Goal: Use online tool/utility: Use online tool/utility

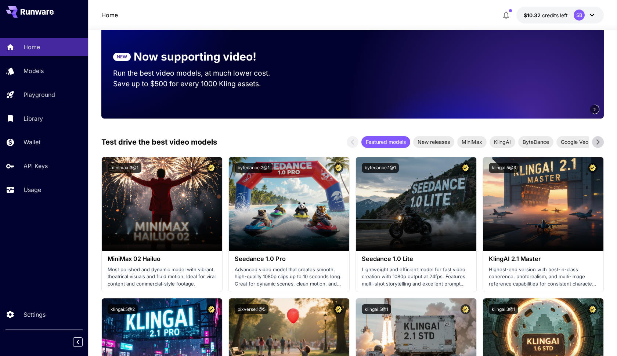
scroll to position [79, 0]
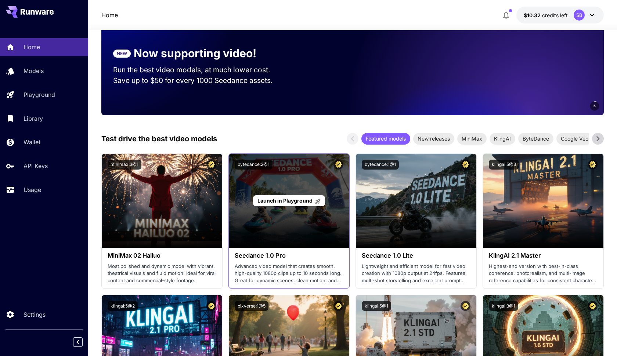
click at [291, 176] on div "Launch in Playground" at bounding box center [289, 201] width 120 height 94
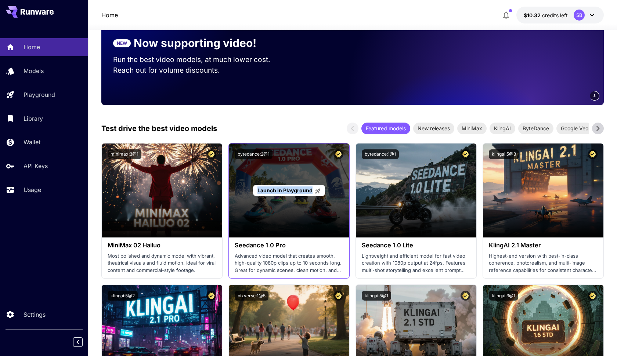
scroll to position [79, 0]
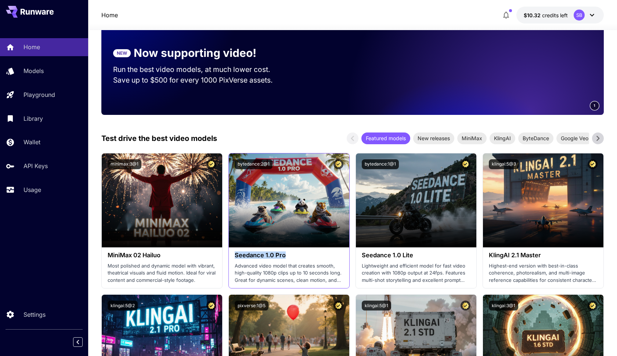
drag, startPoint x: 291, startPoint y: 256, endPoint x: 233, endPoint y: 256, distance: 58.4
click at [233, 256] on div "Seedance 1.0 Pro Advanced video model that creates smooth, high-quality 1080p c…" at bounding box center [289, 267] width 120 height 41
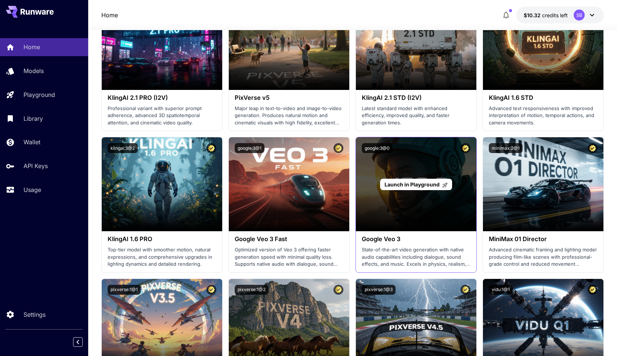
scroll to position [378, 0]
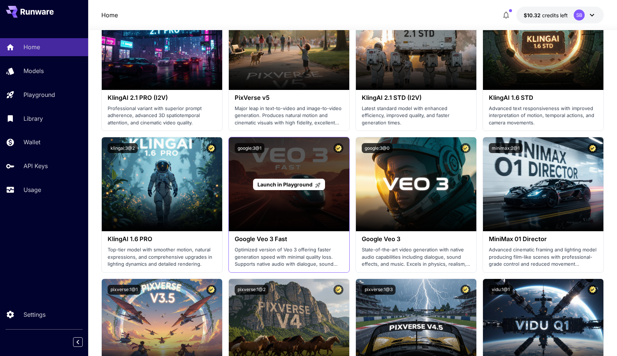
click at [285, 182] on span "Launch in Playground" at bounding box center [284, 184] width 55 height 6
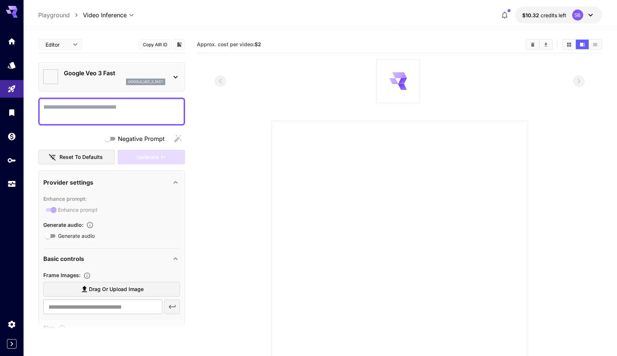
type input "*"
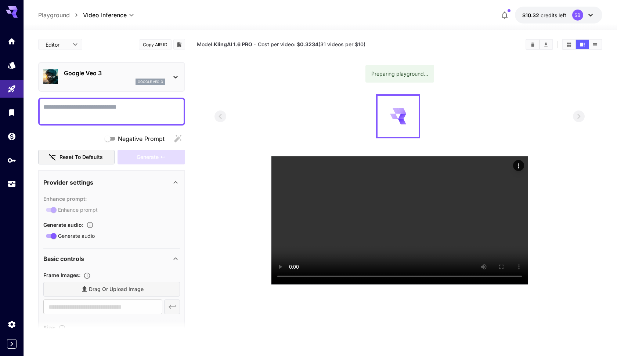
click at [99, 17] on body "**********" at bounding box center [308, 207] width 617 height 414
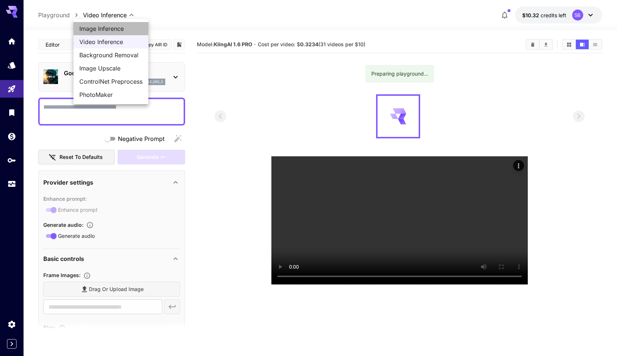
click at [105, 29] on span "Image Inference" at bounding box center [110, 28] width 63 height 9
type input "**********"
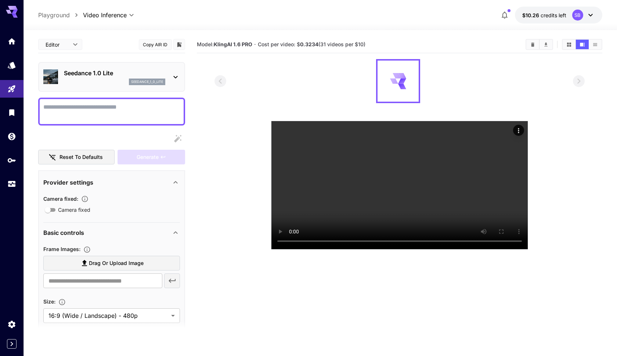
click at [14, 10] on icon at bounding box center [12, 12] width 12 height 12
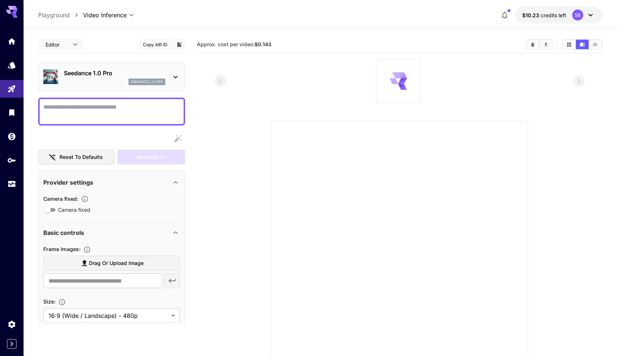
scroll to position [23, 0]
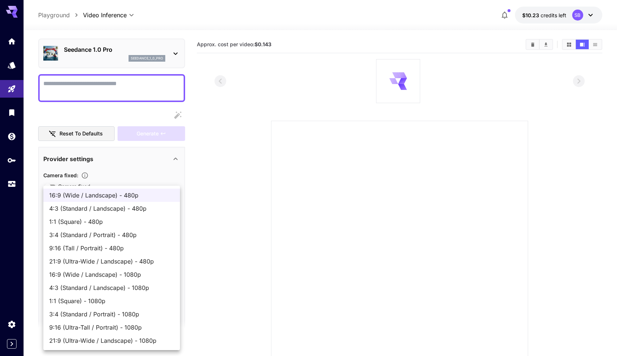
click at [130, 290] on body "**********" at bounding box center [308, 207] width 617 height 414
click at [134, 323] on span "9:16 (Ultra-Tall / Portrait) - 1080p" at bounding box center [111, 327] width 125 height 9
type input "**********"
type input "****"
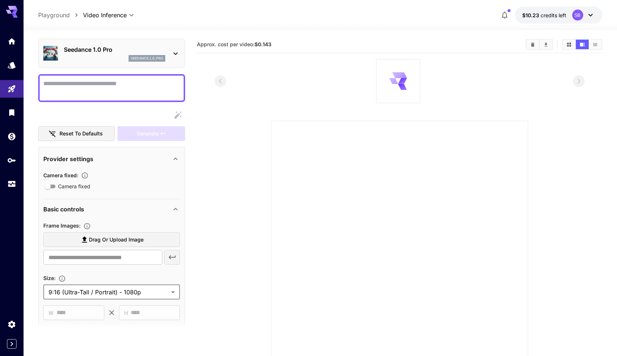
click at [144, 275] on div "Size :" at bounding box center [111, 277] width 137 height 9
click at [138, 80] on textarea "Camera fixed" at bounding box center [111, 88] width 137 height 18
paste textarea "**********"
type textarea "**********"
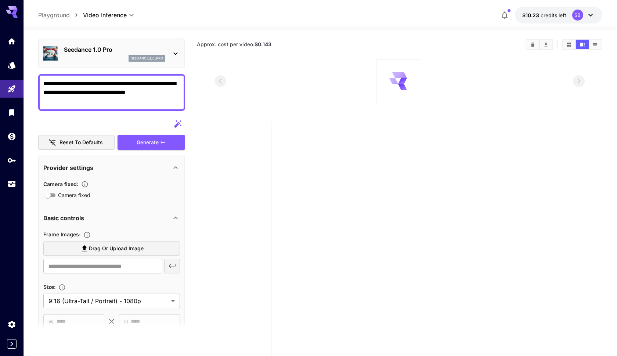
drag, startPoint x: 123, startPoint y: 104, endPoint x: 36, endPoint y: 64, distance: 96.3
click at [36, 64] on section "**********" at bounding box center [319, 222] width 593 height 384
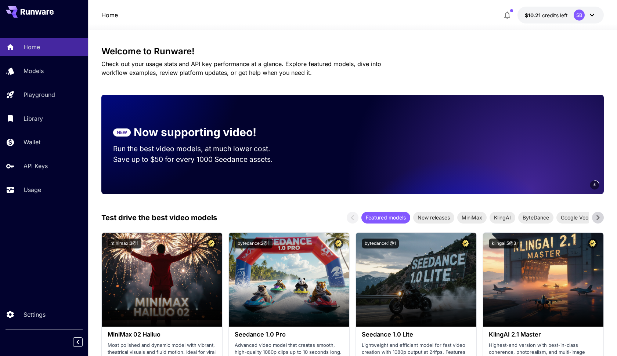
click at [566, 187] on video at bounding box center [501, 144] width 206 height 99
drag, startPoint x: 584, startPoint y: 175, endPoint x: 507, endPoint y: 151, distance: 81.6
click at [584, 175] on video at bounding box center [501, 144] width 206 height 99
click at [507, 151] on video at bounding box center [501, 144] width 206 height 99
click at [334, 135] on div "1" at bounding box center [453, 144] width 302 height 99
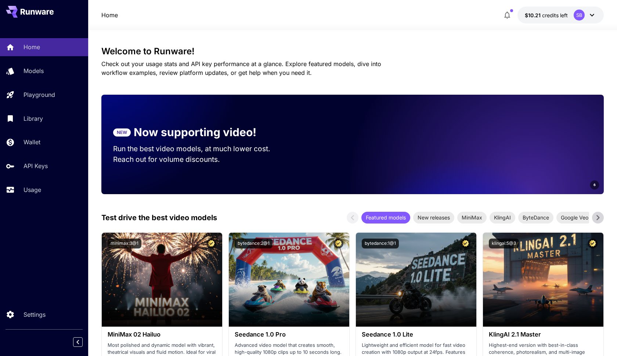
click at [540, 159] on video at bounding box center [501, 144] width 206 height 99
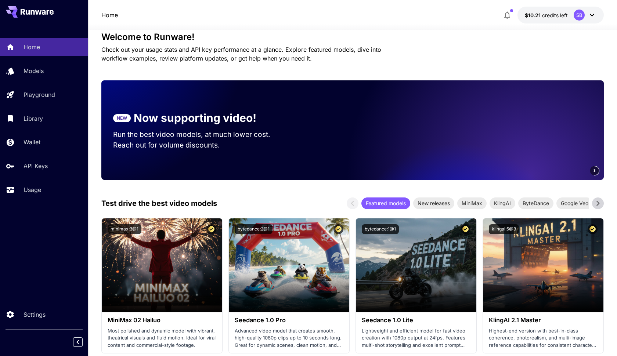
scroll to position [14, 0]
click at [598, 207] on icon at bounding box center [597, 203] width 11 height 11
click at [472, 202] on span "ByteDance" at bounding box center [482, 203] width 35 height 8
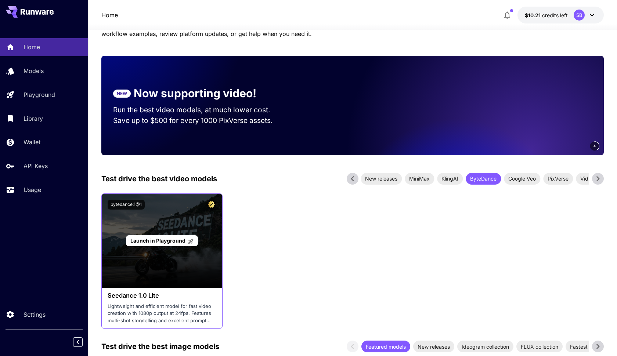
scroll to position [40, 0]
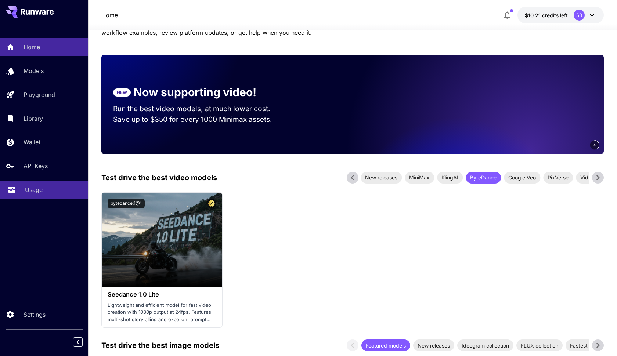
click at [33, 191] on p "Usage" at bounding box center [34, 189] width 18 height 9
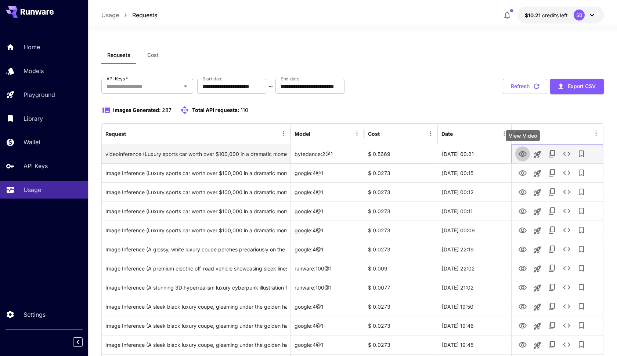
click at [523, 152] on icon "View Video" at bounding box center [522, 154] width 9 height 9
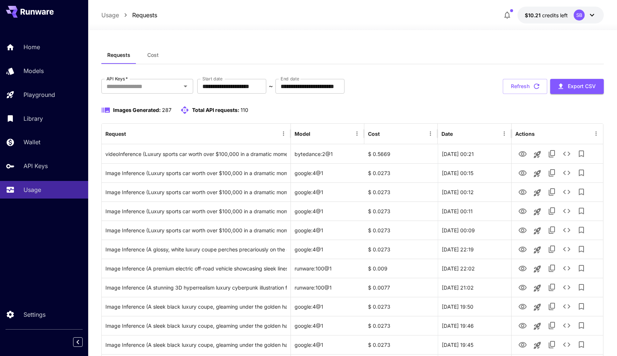
click at [409, 82] on div "**********" at bounding box center [352, 86] width 502 height 15
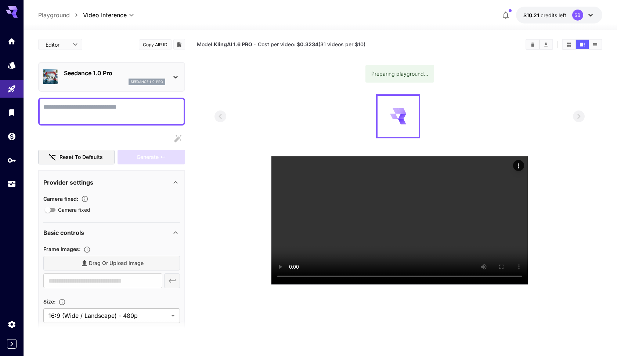
click at [171, 77] on icon at bounding box center [175, 77] width 9 height 9
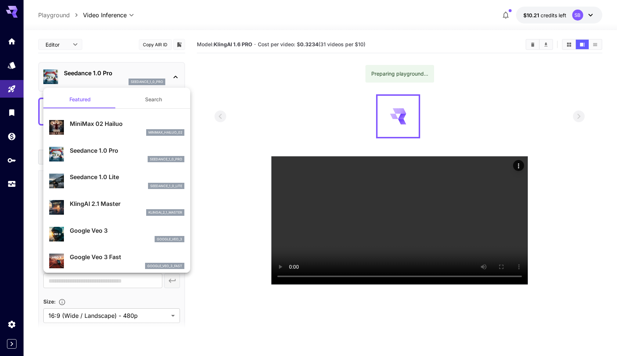
click at [141, 151] on p "Seedance 1.0 Pro" at bounding box center [127, 150] width 115 height 9
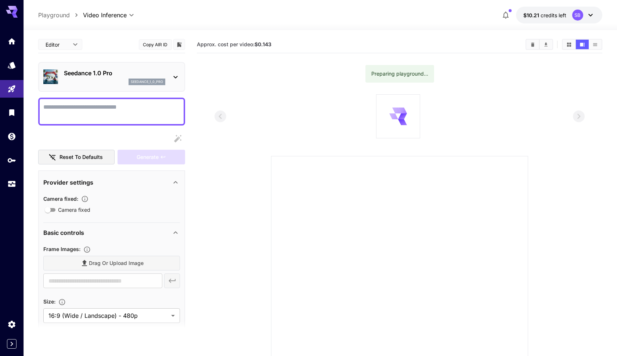
click at [207, 66] on section "Approx. cost per video: $0.143 Preparing playground..." at bounding box center [399, 224] width 405 height 377
click at [122, 107] on textarea "Camera fixed" at bounding box center [111, 112] width 137 height 18
paste textarea "**********"
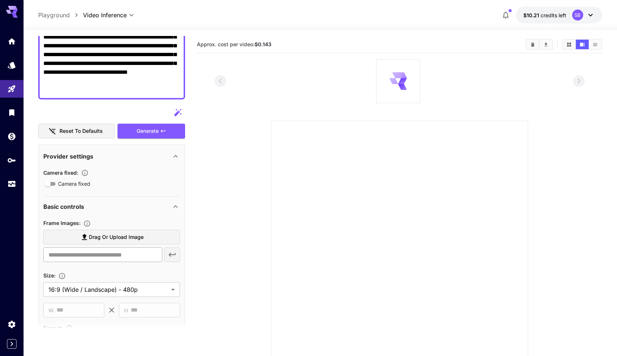
scroll to position [126, 0]
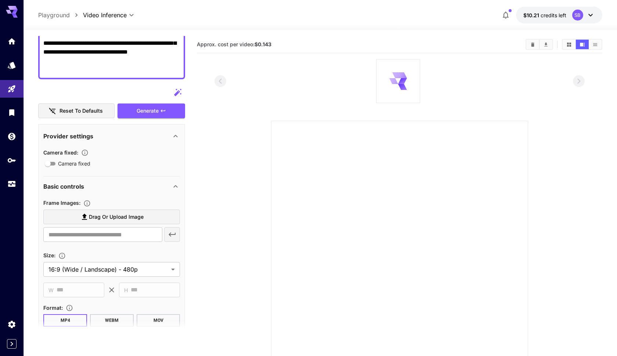
type textarea "**********"
click at [123, 214] on span "Drag or upload image" at bounding box center [116, 217] width 55 height 9
click at [0, 0] on input "Drag or upload image" at bounding box center [0, 0] width 0 height 0
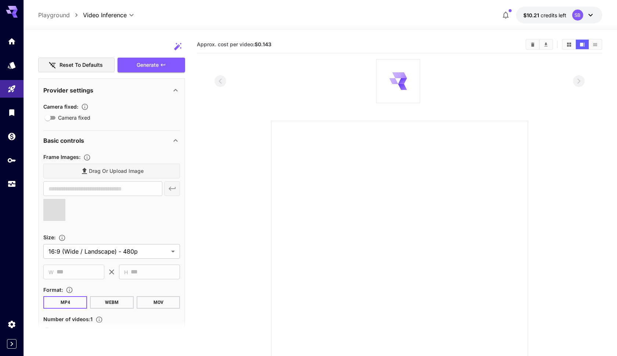
scroll to position [208, 0]
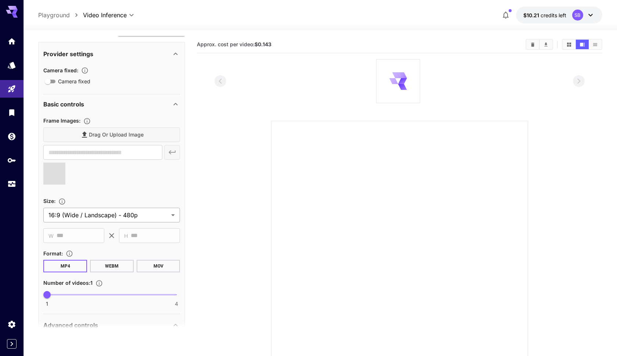
click at [141, 212] on body "**********" at bounding box center [308, 207] width 617 height 414
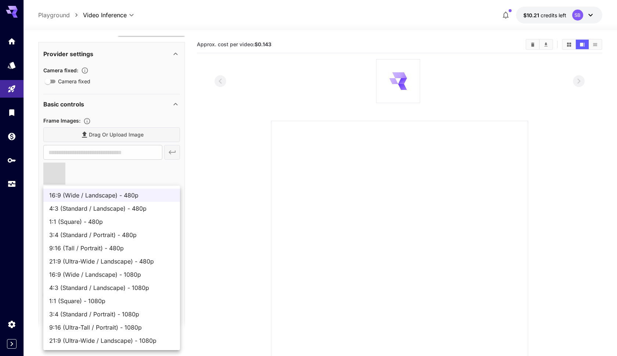
click at [118, 324] on span "9:16 (Ultra-Tall / Portrait) - 1080p" at bounding box center [111, 327] width 125 height 9
type input "**********"
type input "****"
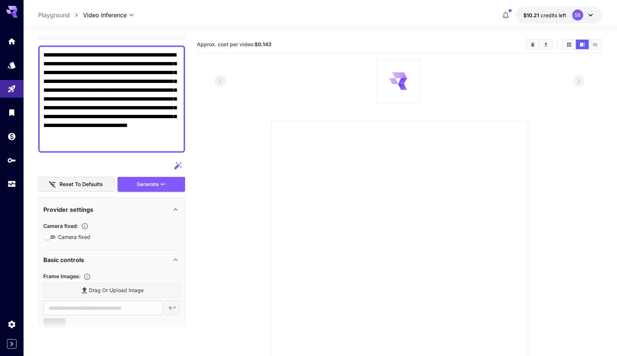
scroll to position [39, 0]
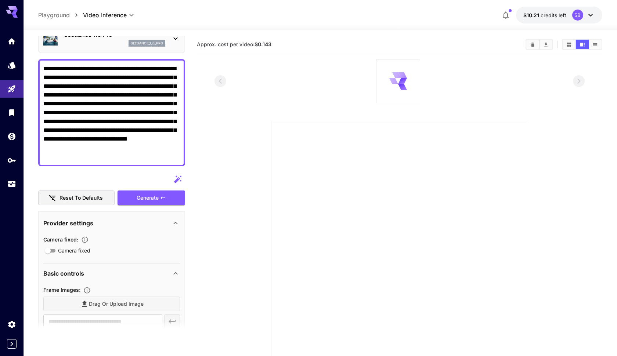
type input "**********"
click at [87, 239] on icon "button" at bounding box center [84, 239] width 7 height 7
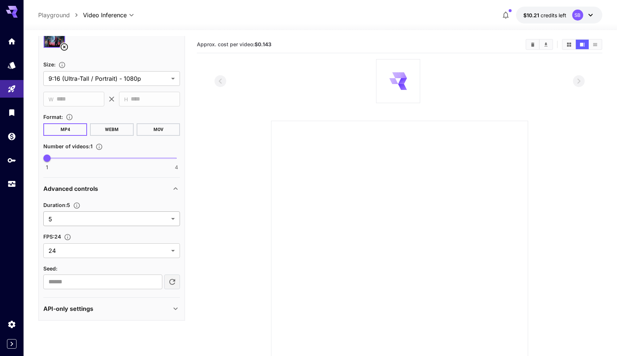
scroll to position [344, 0]
click at [100, 244] on body "**********" at bounding box center [308, 207] width 617 height 414
click at [100, 244] on div at bounding box center [308, 178] width 617 height 356
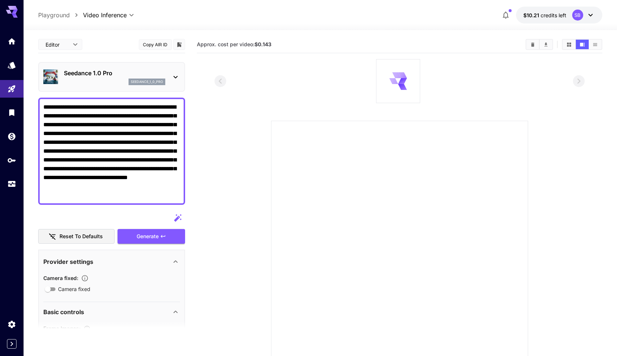
scroll to position [0, 0]
click at [267, 43] on b "$0.143" at bounding box center [262, 44] width 17 height 6
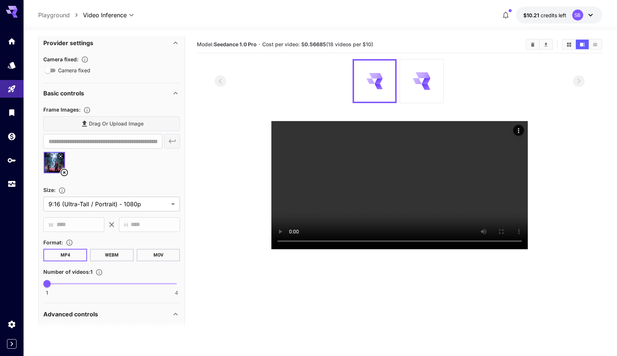
click at [589, 15] on icon at bounding box center [590, 15] width 4 height 3
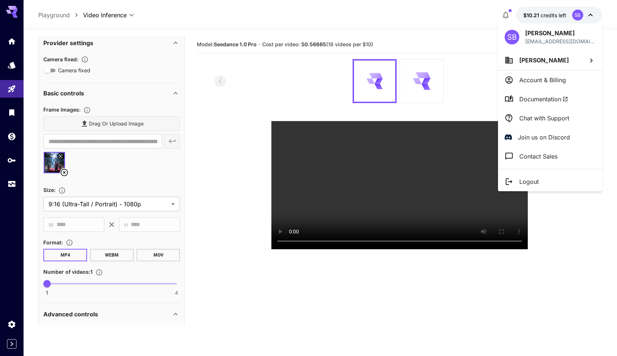
click at [396, 191] on div at bounding box center [308, 178] width 617 height 356
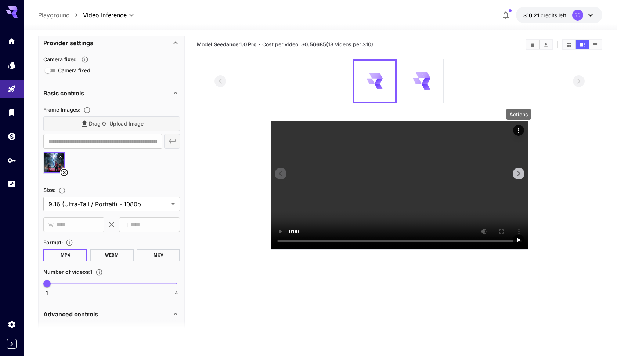
click at [518, 130] on icon "Actions" at bounding box center [518, 130] width 7 height 7
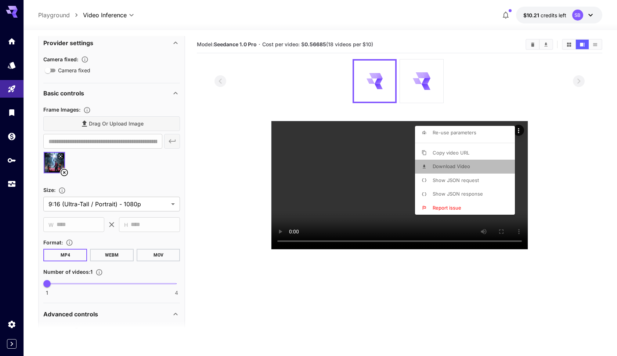
click at [465, 167] on span "Download Video" at bounding box center [450, 166] width 37 height 6
click at [359, 29] on div at bounding box center [308, 178] width 617 height 356
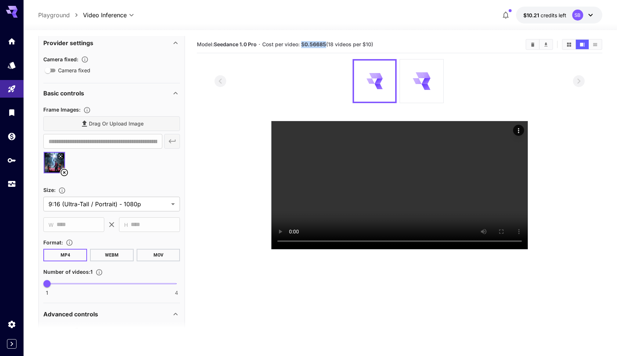
drag, startPoint x: 327, startPoint y: 44, endPoint x: 303, endPoint y: 43, distance: 23.9
click at [303, 43] on span "Cost per video: $ 0.56685 (18 videos per $10)" at bounding box center [317, 44] width 111 height 6
copy span "$ 0.56685"
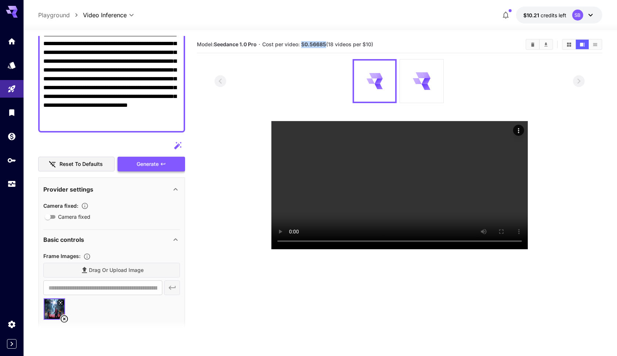
scroll to position [32, 0]
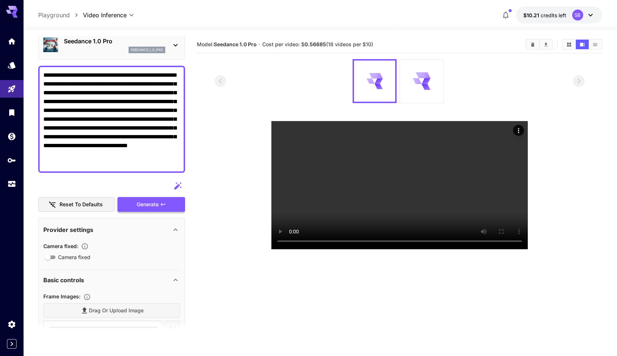
drag, startPoint x: 173, startPoint y: 163, endPoint x: 48, endPoint y: 66, distance: 157.7
click at [48, 66] on div "**********" at bounding box center [111, 119] width 147 height 107
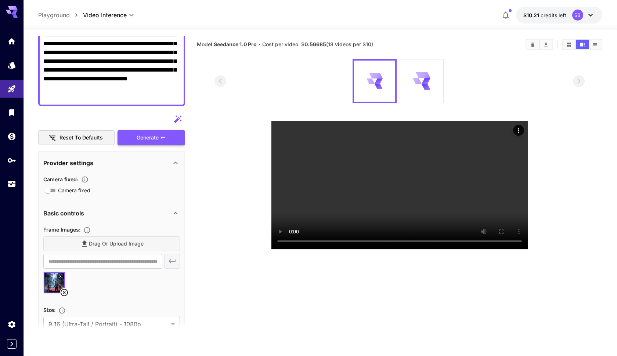
scroll to position [110, 0]
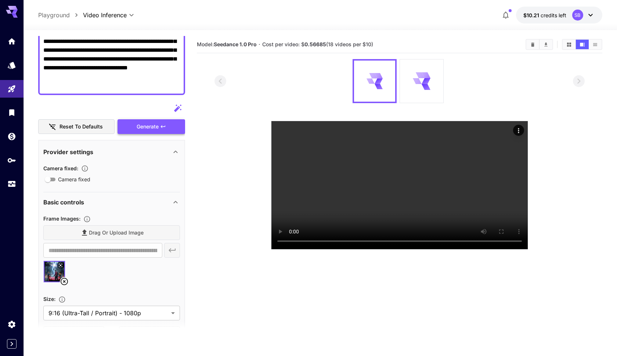
click at [64, 279] on icon at bounding box center [64, 281] width 9 height 9
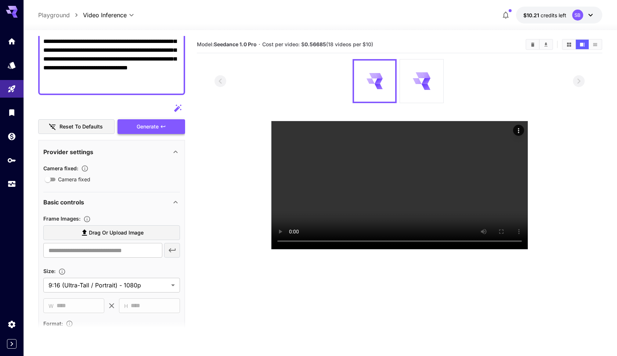
click at [100, 234] on span "Drag or upload image" at bounding box center [116, 232] width 55 height 9
click at [0, 0] on input "Drag or upload image" at bounding box center [0, 0] width 0 height 0
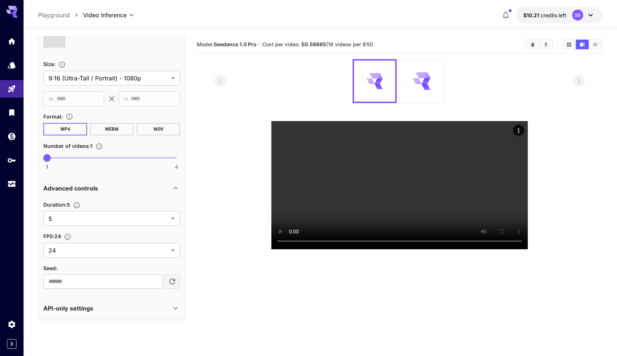
scroll to position [8, 0]
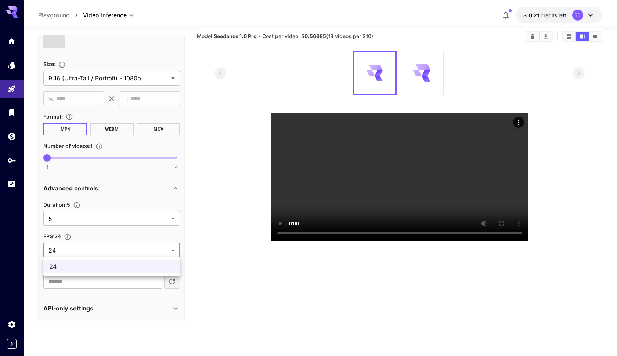
click at [133, 249] on body "**********" at bounding box center [308, 199] width 617 height 414
click at [123, 233] on div at bounding box center [308, 178] width 617 height 356
click at [112, 218] on body "**********" at bounding box center [308, 199] width 617 height 414
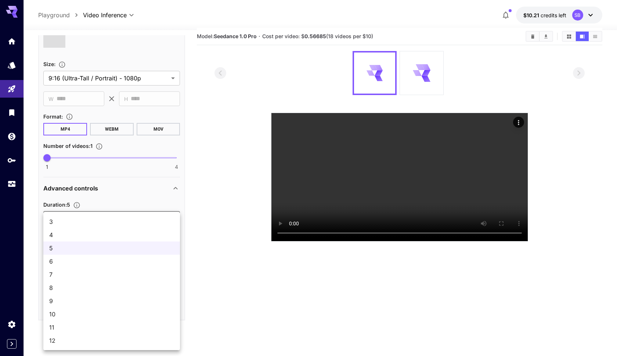
click at [124, 194] on div at bounding box center [308, 178] width 617 height 356
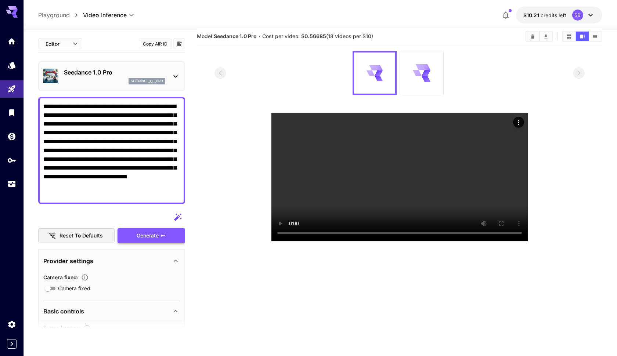
scroll to position [0, 0]
type input "**********"
click at [141, 72] on p "Seedance 1.0 Pro" at bounding box center [114, 72] width 101 height 9
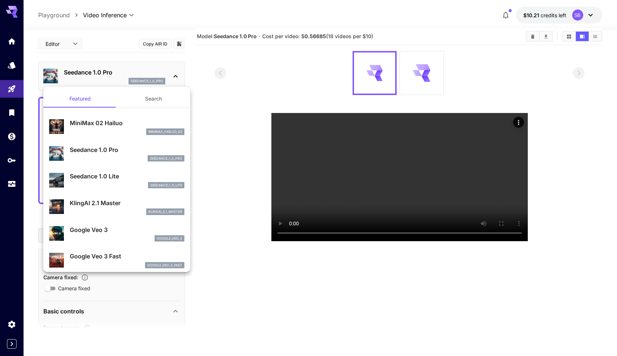
click at [122, 173] on p "Seedance 1.0 Lite" at bounding box center [127, 176] width 115 height 9
type input "**********"
type input "***"
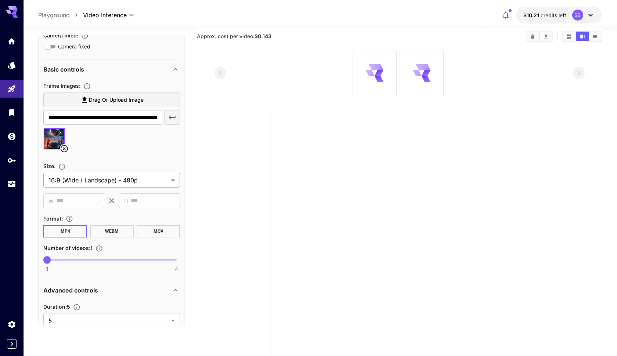
scroll to position [251, 0]
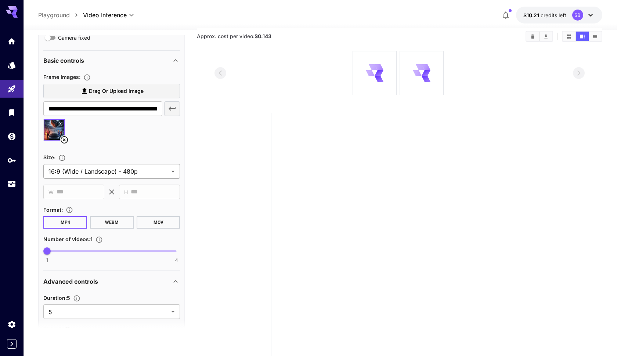
click at [127, 166] on body "**********" at bounding box center [308, 199] width 617 height 414
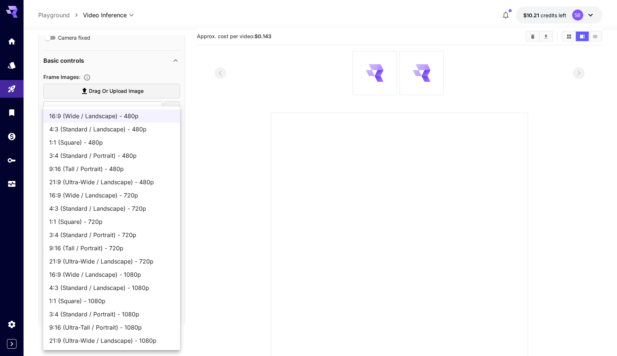
click at [114, 326] on span "9:16 (Ultra-Tall / Portrait) - 1080p" at bounding box center [111, 327] width 125 height 9
type input "**********"
type input "****"
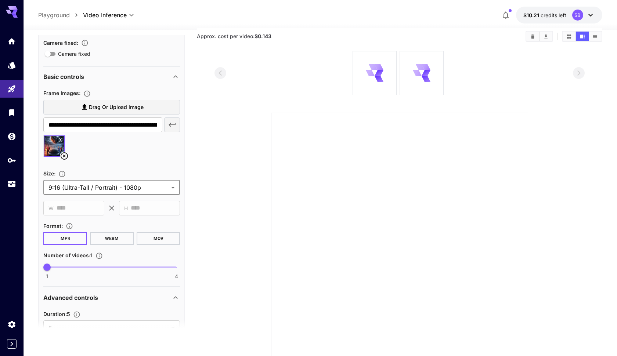
scroll to position [41, 0]
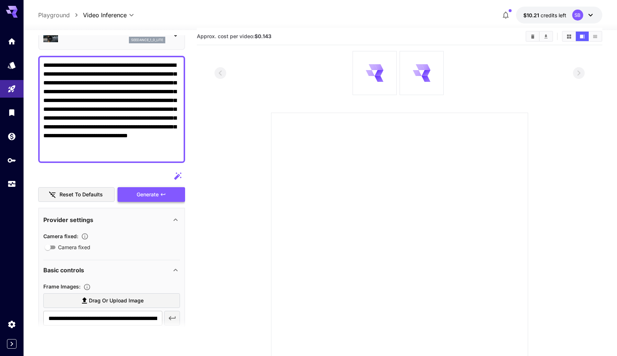
click at [152, 197] on div "Generate" at bounding box center [151, 194] width 68 height 15
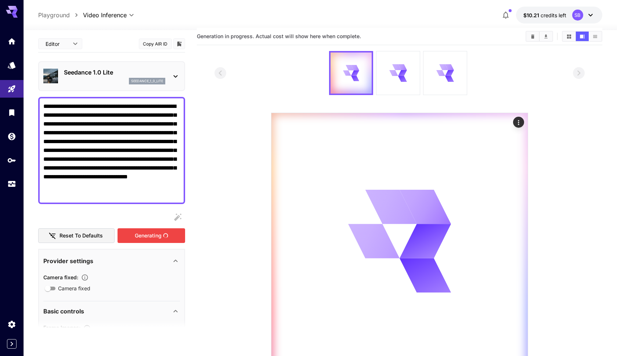
scroll to position [0, 0]
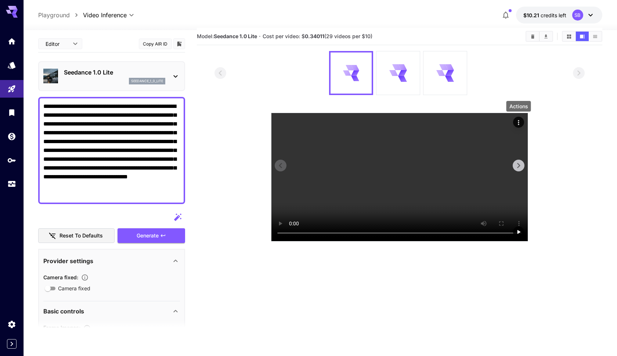
click at [517, 122] on icon "Actions" at bounding box center [518, 122] width 7 height 7
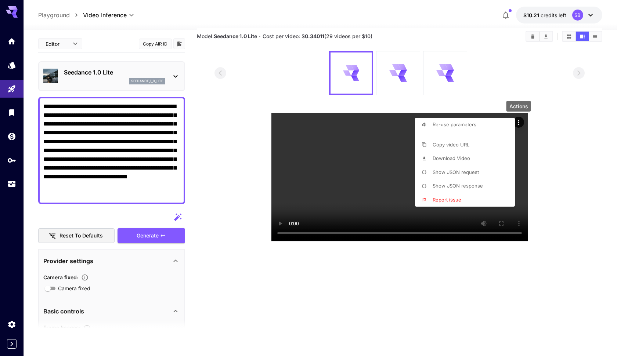
click at [459, 158] on span "Download Video" at bounding box center [450, 158] width 37 height 6
click at [176, 90] on div at bounding box center [308, 178] width 617 height 356
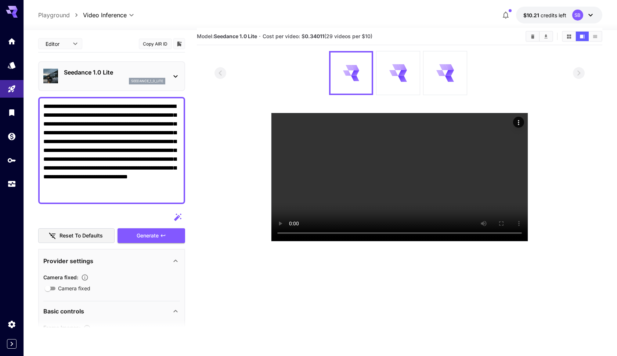
click at [173, 74] on icon at bounding box center [175, 76] width 9 height 9
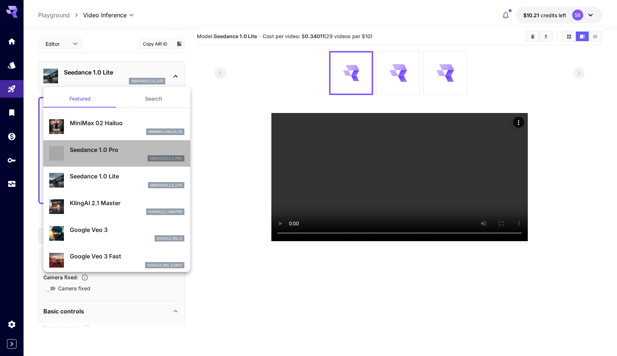
click at [126, 148] on p "Seedance 1.0 Pro" at bounding box center [127, 149] width 115 height 9
type input "**********"
type input "***"
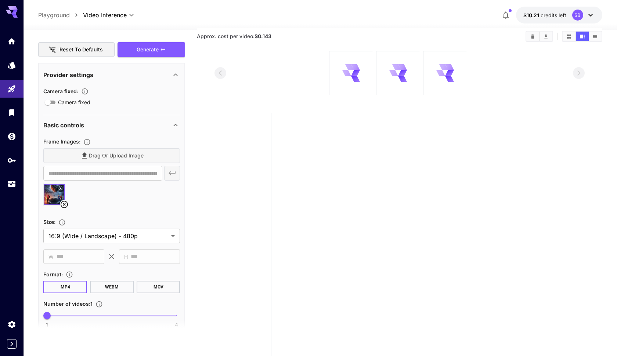
scroll to position [192, 0]
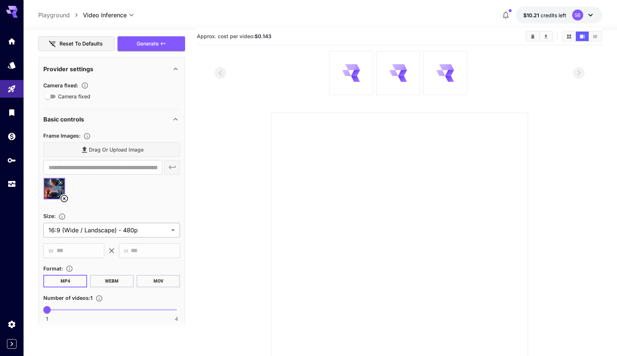
click at [136, 225] on body "**********" at bounding box center [308, 199] width 617 height 414
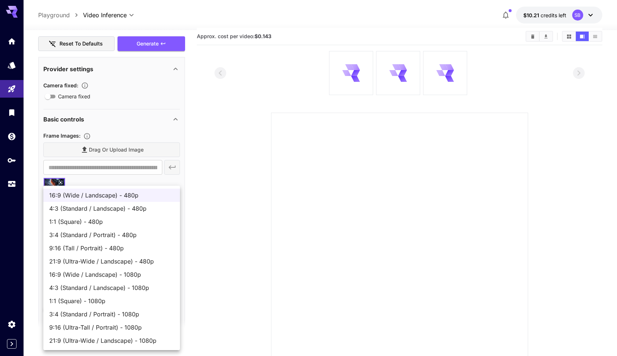
click at [124, 326] on span "9:16 (Ultra-Tall / Portrait) - 1080p" at bounding box center [111, 327] width 125 height 9
type input "**********"
type input "****"
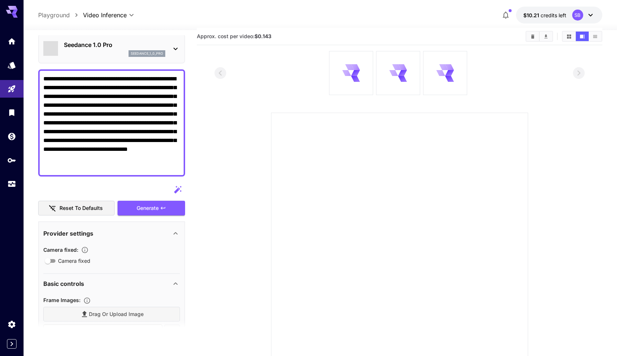
scroll to position [0, 0]
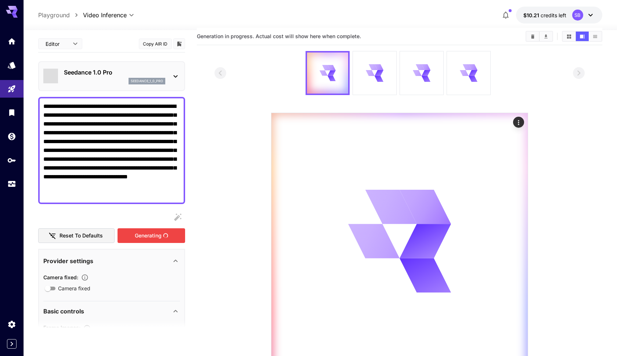
click at [152, 235] on div "Generating" at bounding box center [151, 235] width 68 height 15
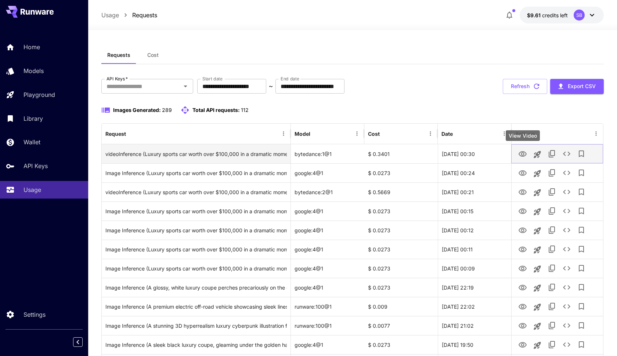
click at [522, 155] on icon "View Video" at bounding box center [522, 154] width 8 height 6
click at [541, 152] on icon "Launch in playground" at bounding box center [537, 154] width 9 height 9
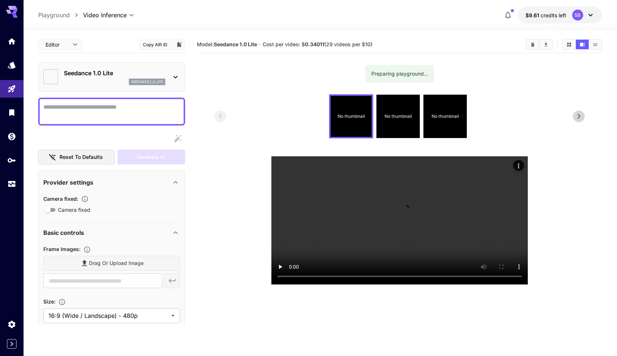
type input "*"
type input "**"
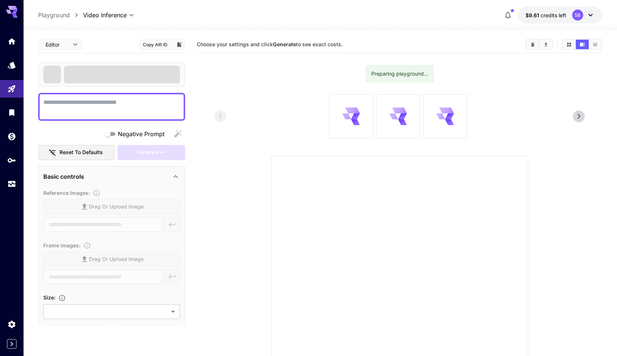
type textarea "**********"
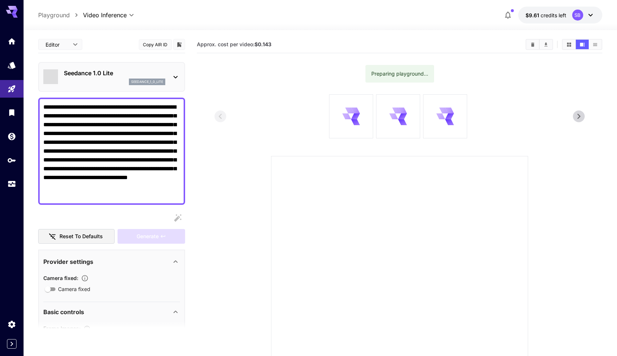
click at [524, 169] on div at bounding box center [399, 284] width 257 height 257
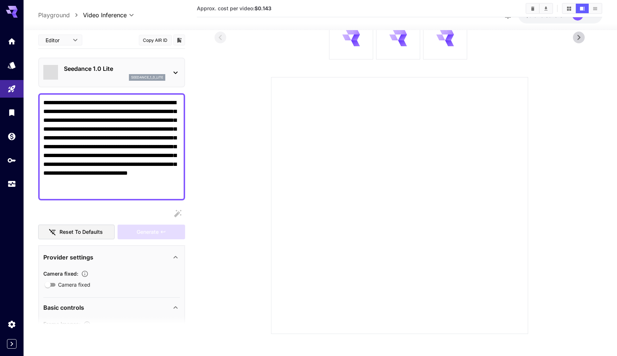
scroll to position [79, 0]
click at [428, 119] on div at bounding box center [399, 205] width 257 height 257
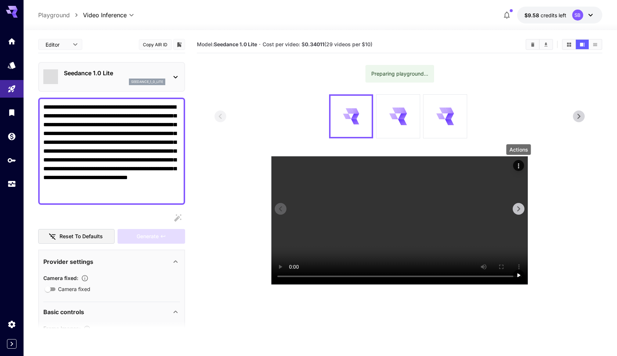
click at [520, 169] on icon "Actions" at bounding box center [518, 165] width 7 height 7
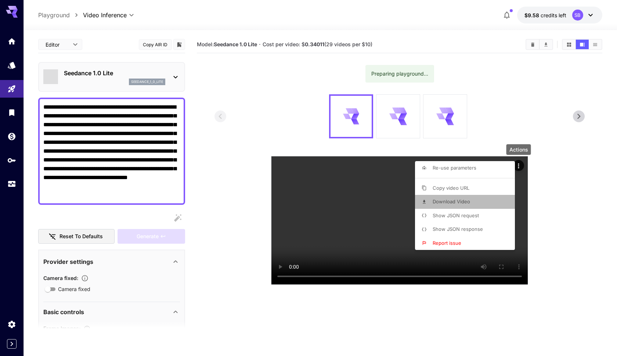
click at [464, 200] on span "Download Video" at bounding box center [450, 202] width 37 height 6
click at [458, 202] on span "Download Video" at bounding box center [453, 202] width 37 height 6
click at [489, 139] on div at bounding box center [308, 178] width 617 height 356
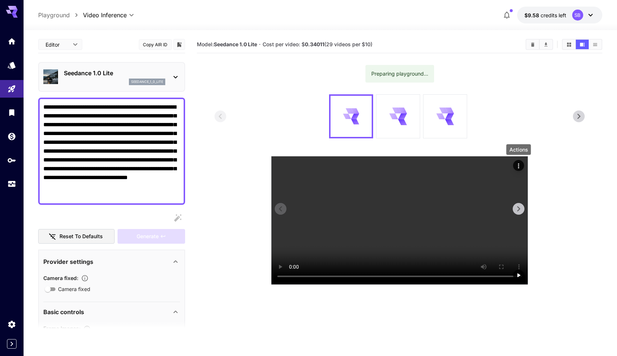
click at [518, 166] on icon "Actions" at bounding box center [518, 165] width 1 height 5
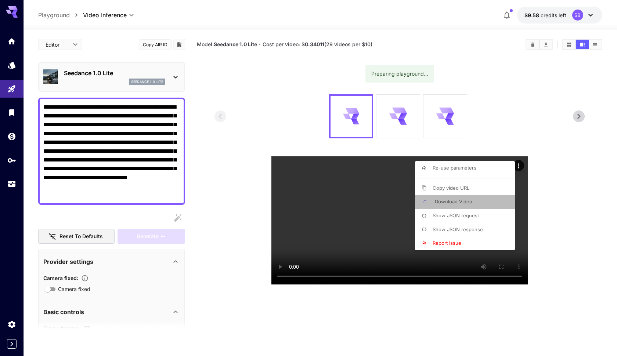
click at [471, 199] on span "Download Video" at bounding box center [453, 202] width 37 height 6
click at [462, 201] on span "Download Video" at bounding box center [453, 202] width 37 height 6
click at [478, 83] on div at bounding box center [308, 178] width 617 height 356
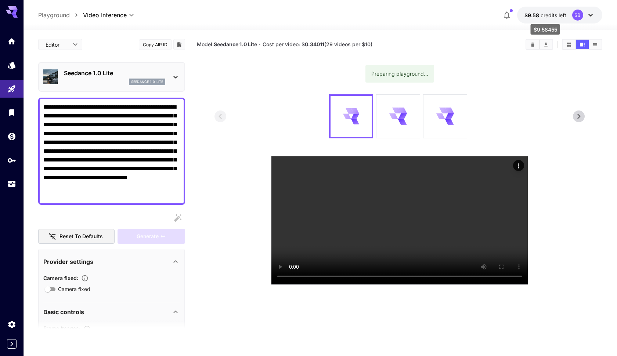
click at [561, 18] on p "$9.58 credits left" at bounding box center [545, 15] width 42 height 8
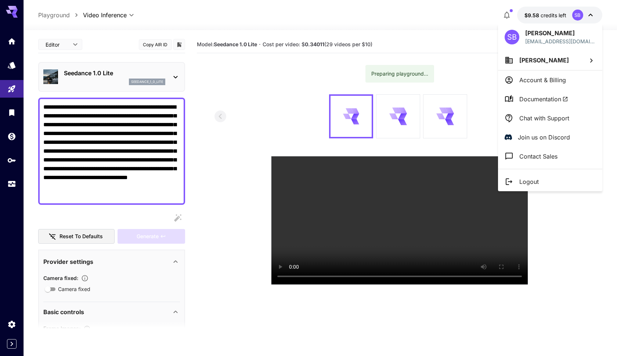
click at [18, 162] on div at bounding box center [308, 178] width 617 height 356
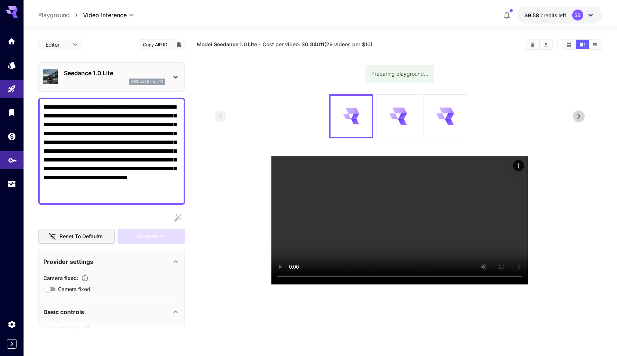
click at [10, 160] on icon "API Keys" at bounding box center [12, 158] width 8 height 4
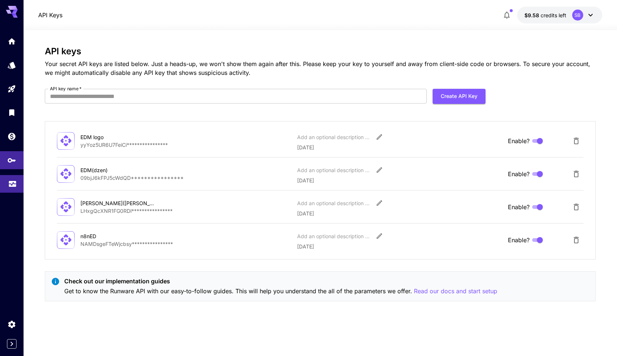
click at [10, 183] on icon "Usage" at bounding box center [12, 183] width 7 height 4
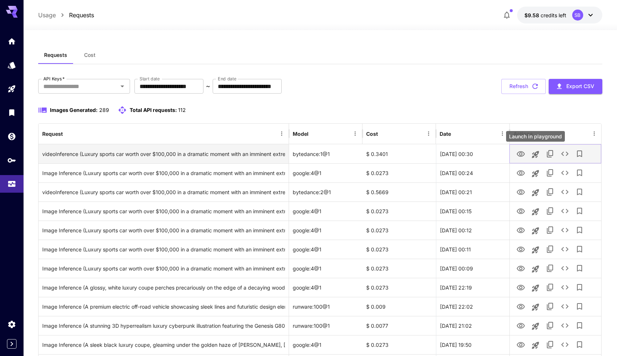
click at [534, 154] on icon "Launch in playground" at bounding box center [535, 154] width 7 height 7
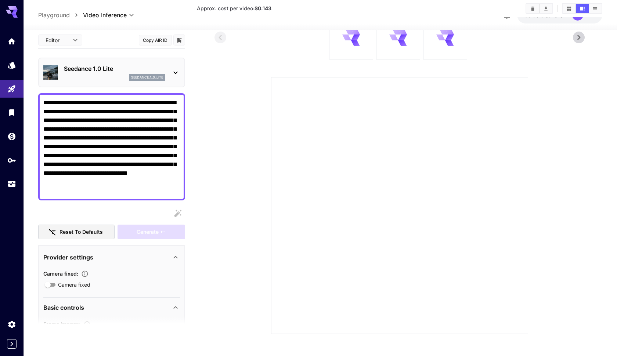
scroll to position [79, 0]
click at [508, 103] on div at bounding box center [399, 205] width 257 height 257
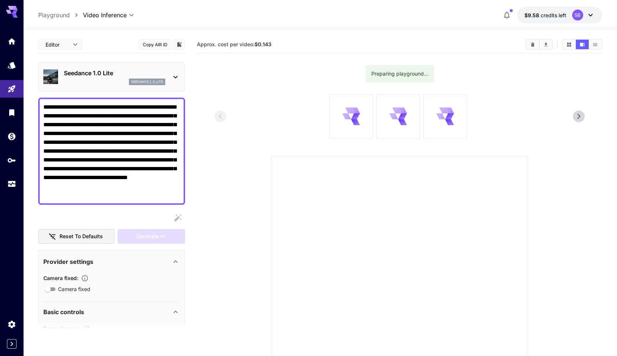
scroll to position [0, 0]
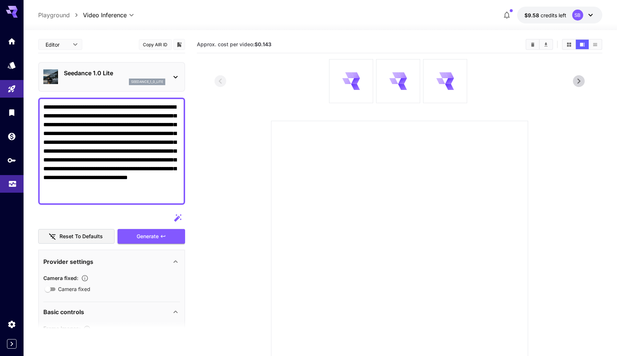
click at [11, 180] on icon "Usage" at bounding box center [12, 181] width 7 height 4
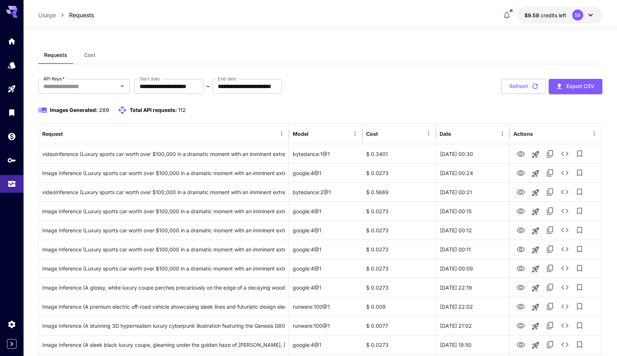
click at [368, 93] on div "**********" at bounding box center [320, 86] width 564 height 15
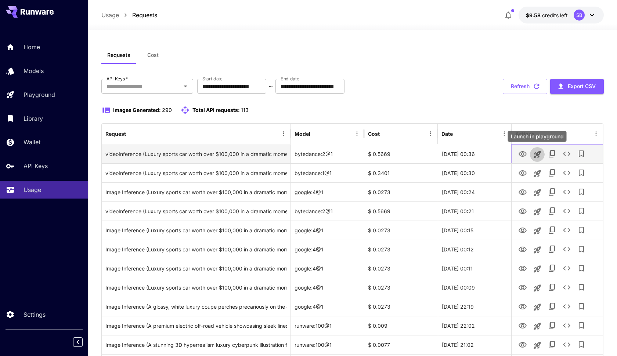
click at [540, 153] on icon "Launch in playground" at bounding box center [537, 154] width 9 height 9
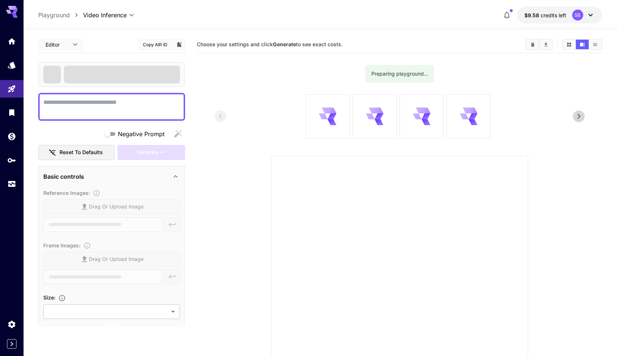
type textarea "**********"
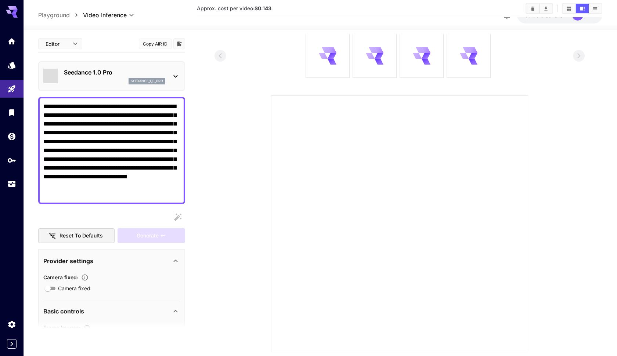
scroll to position [65, 0]
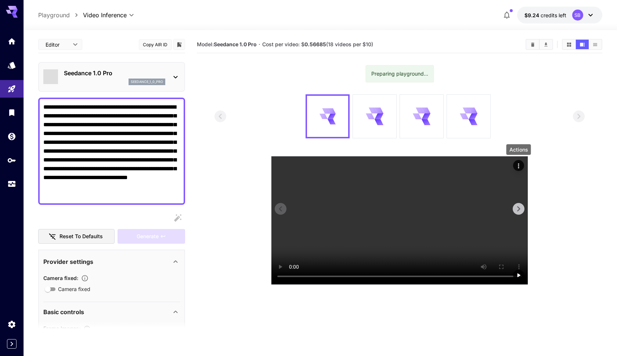
click at [517, 166] on icon "Actions" at bounding box center [518, 165] width 7 height 7
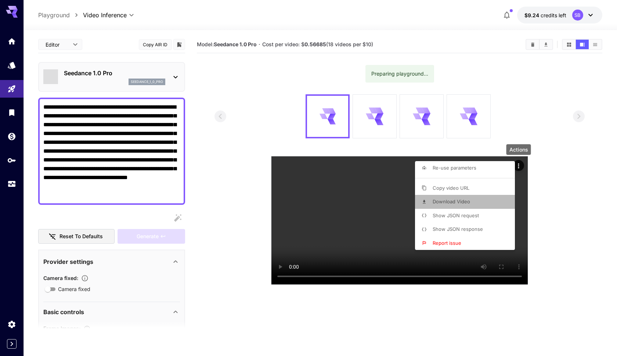
click at [469, 199] on span "Download Video" at bounding box center [450, 202] width 37 height 6
click at [457, 197] on li "Download Video" at bounding box center [467, 202] width 104 height 14
click at [513, 105] on div at bounding box center [308, 178] width 617 height 356
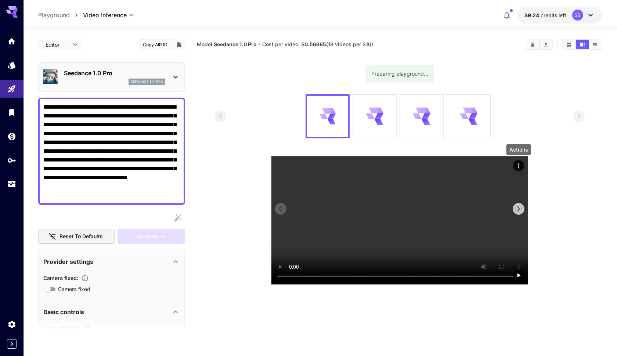
click at [518, 163] on icon "Actions" at bounding box center [518, 165] width 7 height 7
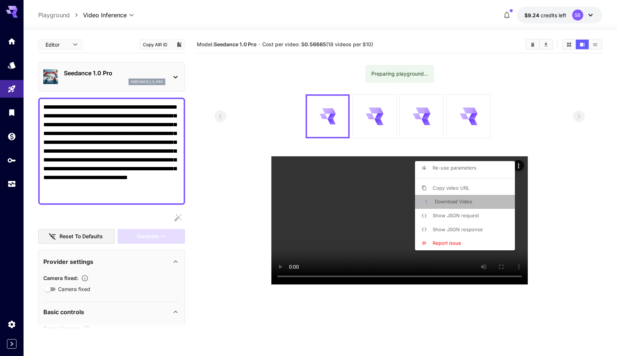
click at [469, 199] on span "Download Video" at bounding box center [453, 202] width 37 height 6
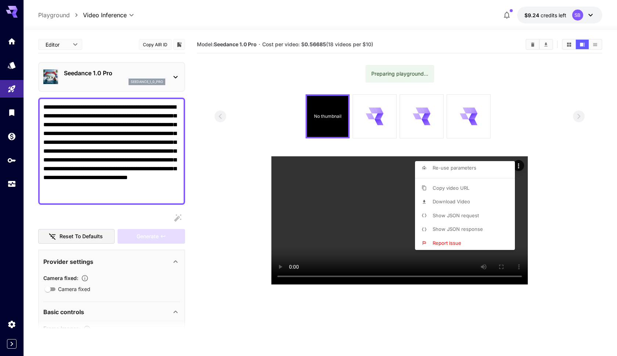
click at [510, 108] on div at bounding box center [308, 178] width 617 height 356
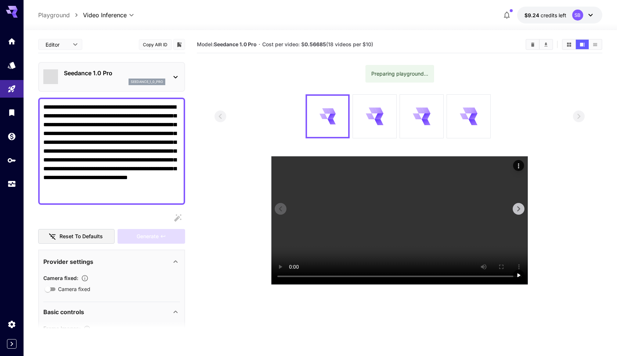
click at [516, 166] on icon "Actions" at bounding box center [518, 165] width 7 height 7
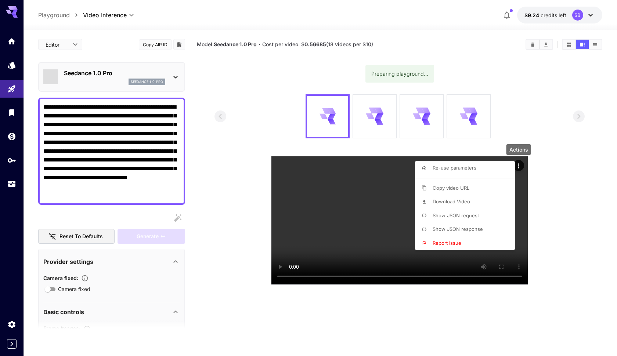
click at [487, 200] on li "Download Video" at bounding box center [467, 202] width 104 height 14
click at [227, 233] on div at bounding box center [308, 178] width 617 height 356
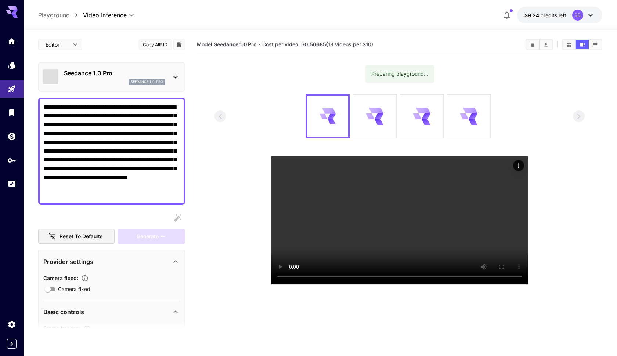
click at [84, 278] on icon "button" at bounding box center [85, 278] width 6 height 6
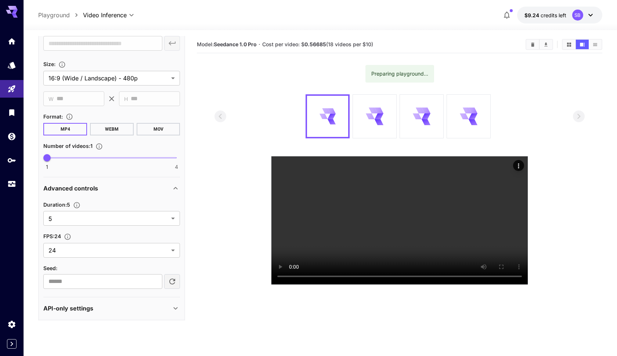
scroll to position [316, 0]
click at [128, 307] on div "API-only settings" at bounding box center [107, 309] width 128 height 9
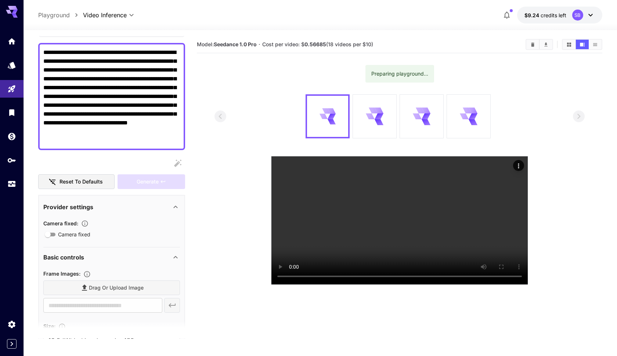
scroll to position [27, 0]
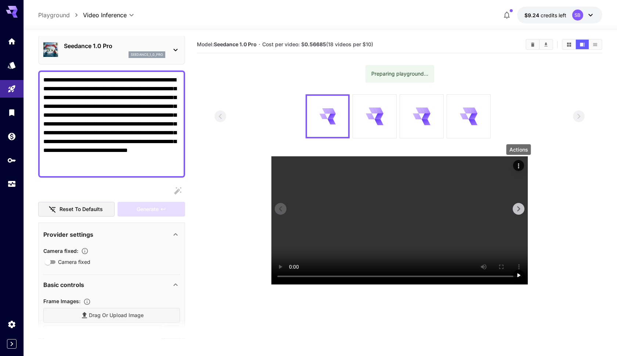
click at [516, 169] on icon "Actions" at bounding box center [518, 165] width 7 height 7
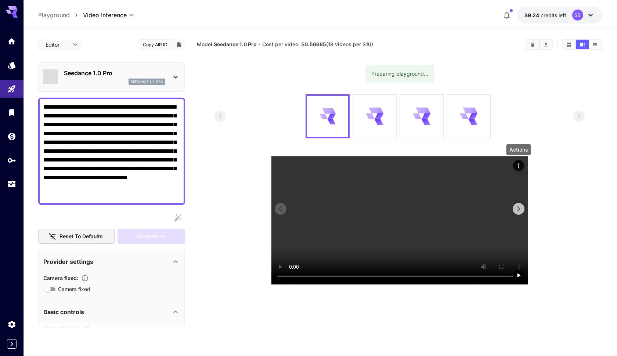
click at [516, 166] on icon "Actions" at bounding box center [518, 165] width 7 height 7
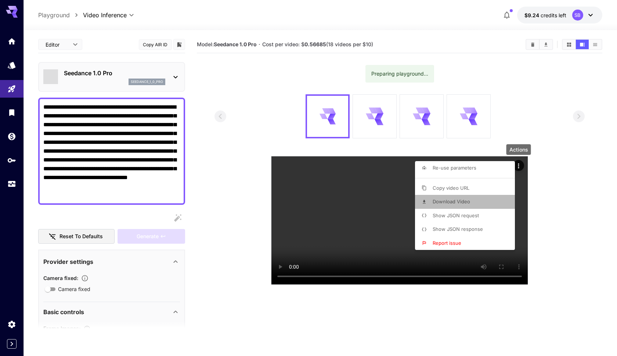
click at [484, 204] on li "Download Video" at bounding box center [467, 202] width 104 height 14
click at [587, 17] on div at bounding box center [308, 178] width 617 height 356
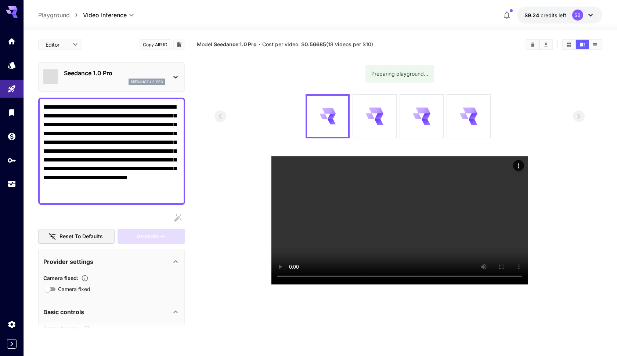
click at [593, 14] on icon at bounding box center [590, 15] width 9 height 9
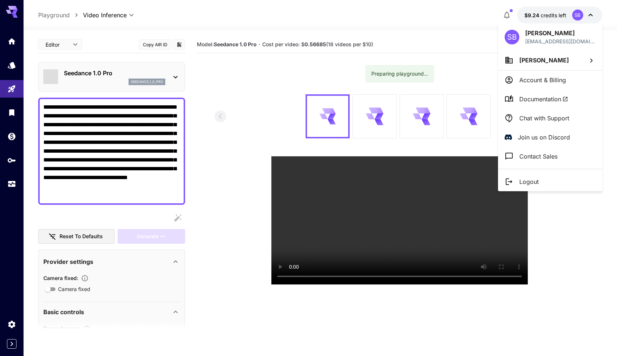
click at [11, 181] on div at bounding box center [308, 178] width 617 height 356
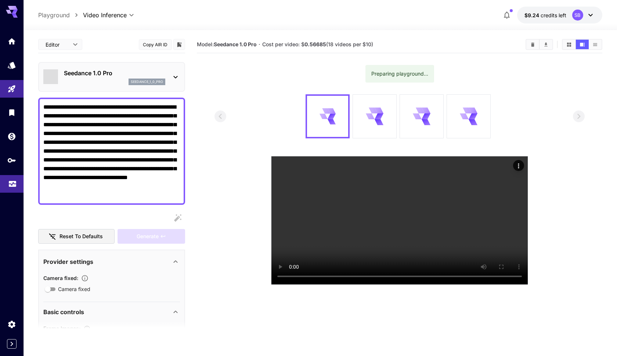
click at [12, 186] on icon "Usage" at bounding box center [12, 181] width 9 height 9
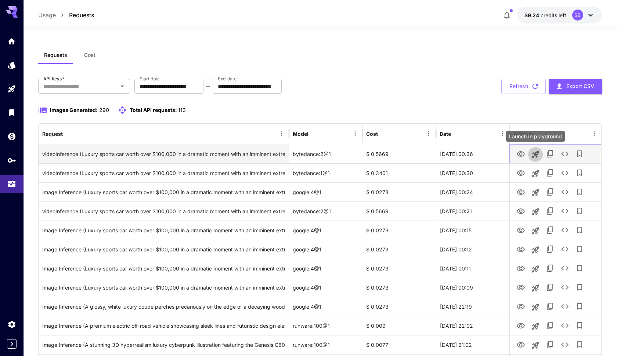
click at [533, 158] on icon "Launch in playground" at bounding box center [535, 154] width 9 height 9
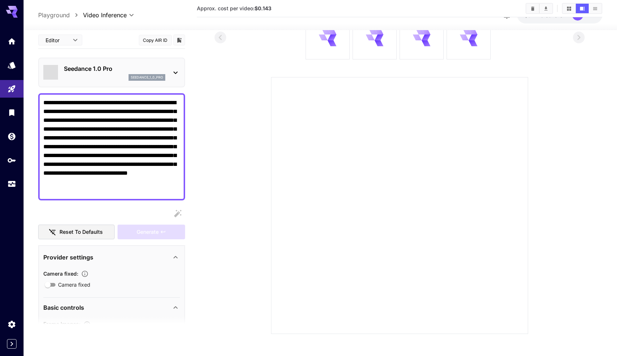
scroll to position [79, 0]
click at [516, 87] on div at bounding box center [399, 205] width 257 height 257
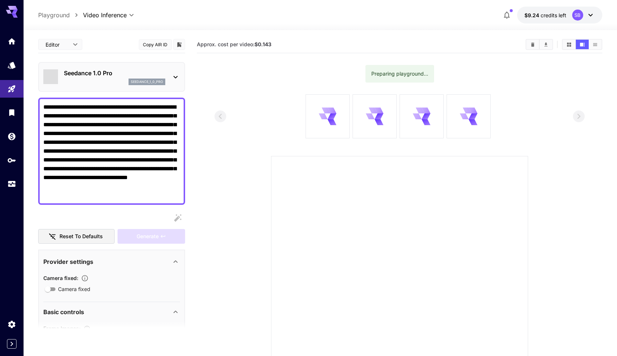
scroll to position [0, 0]
click at [569, 44] on icon "Show videos in grid view" at bounding box center [569, 45] width 6 height 6
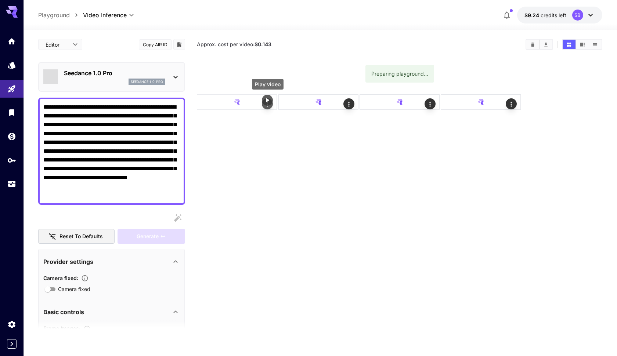
click at [269, 104] on button "Play video" at bounding box center [267, 100] width 11 height 11
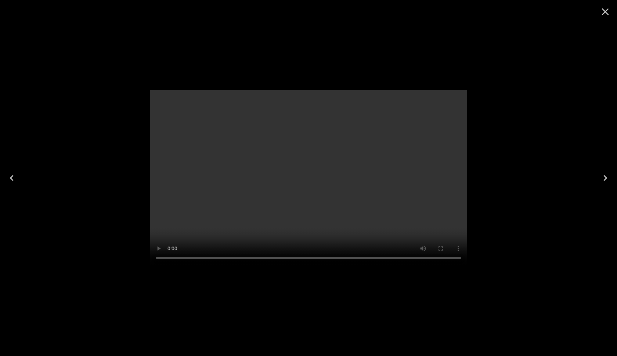
click at [607, 11] on icon "Close" at bounding box center [605, 12] width 12 height 12
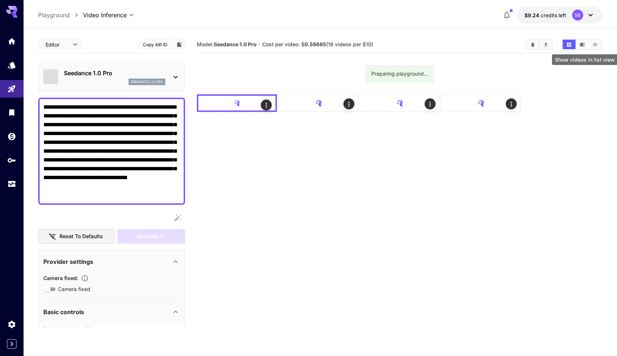
click at [589, 44] on button "Show videos in list view" at bounding box center [594, 45] width 13 height 10
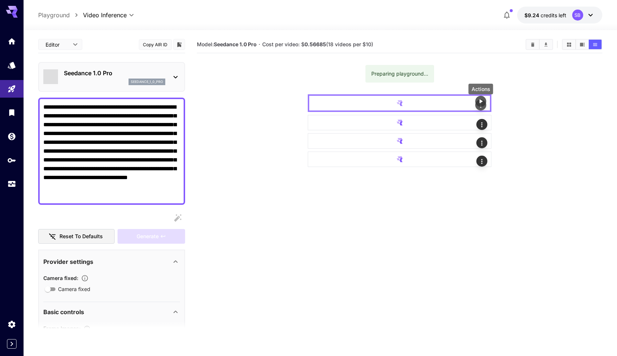
click at [481, 109] on button "Actions" at bounding box center [480, 104] width 11 height 11
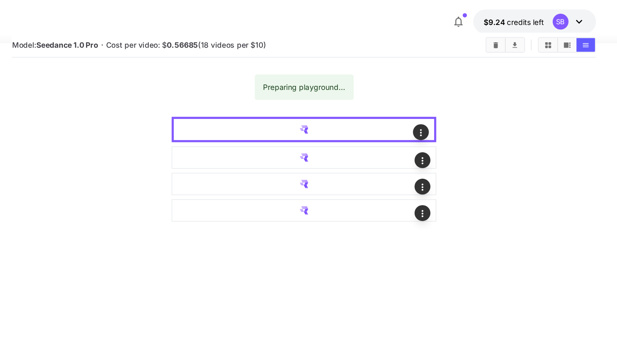
scroll to position [3, 0]
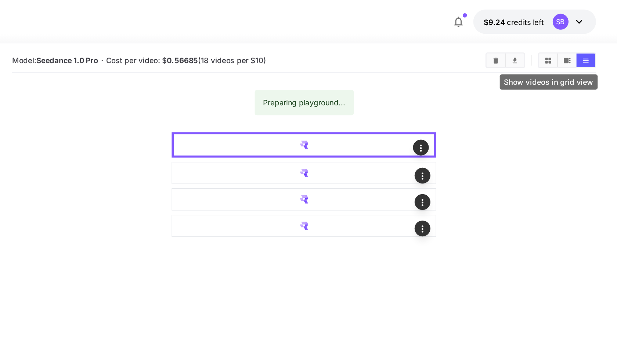
click at [562, 41] on button "Show videos in grid view" at bounding box center [568, 42] width 13 height 10
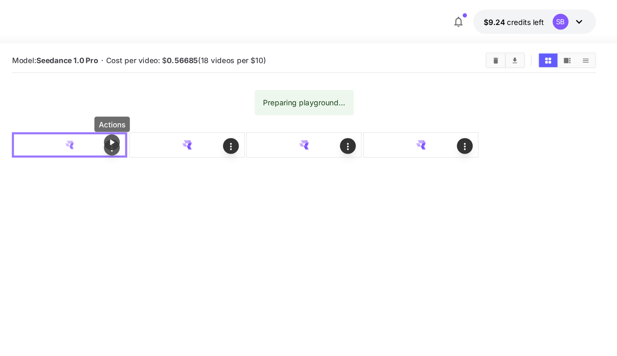
click at [261, 107] on button "Actions" at bounding box center [266, 102] width 11 height 11
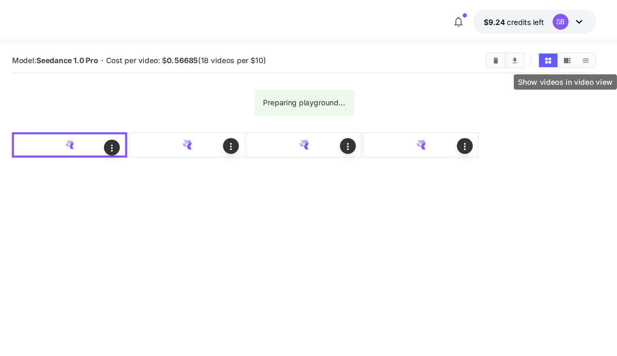
click at [579, 42] on icon "Show videos in video view" at bounding box center [582, 42] width 6 height 6
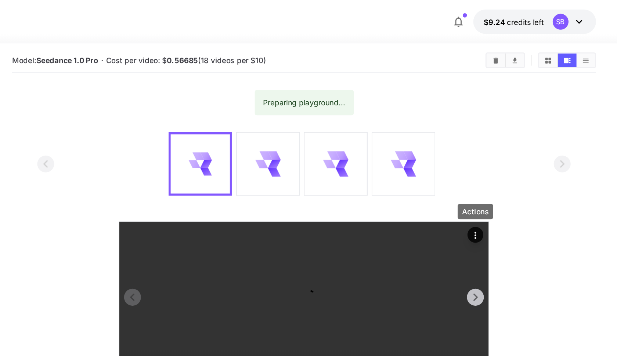
click at [515, 162] on icon "Actions" at bounding box center [518, 163] width 7 height 7
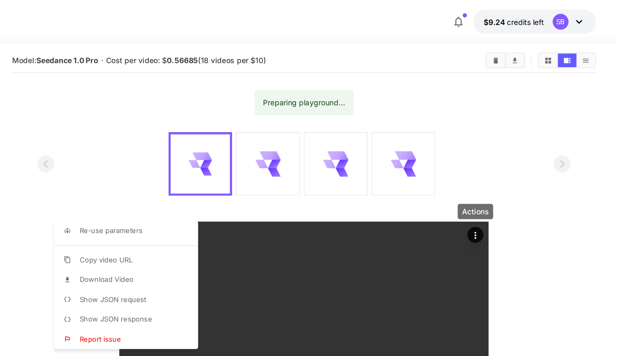
click at [226, 192] on li "Download Video" at bounding box center [278, 194] width 104 height 14
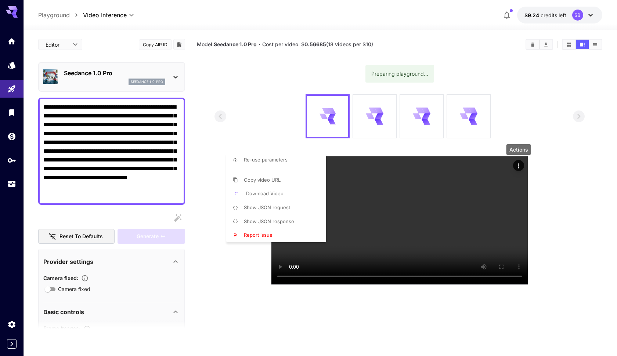
click at [262, 193] on span "Download Video" at bounding box center [264, 194] width 37 height 6
click at [282, 195] on span "Download Video" at bounding box center [264, 194] width 37 height 6
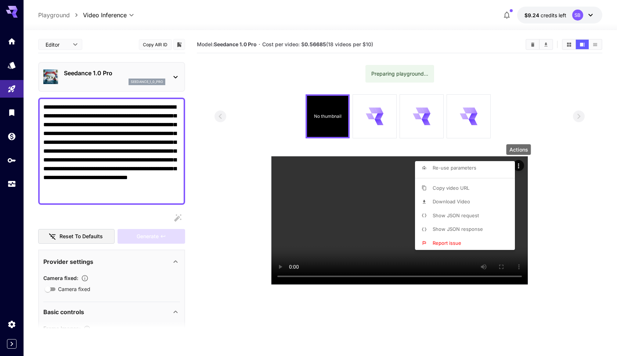
click at [452, 196] on li "Download Video" at bounding box center [467, 202] width 104 height 14
click at [452, 198] on p "Download Video" at bounding box center [453, 201] width 37 height 7
click at [515, 119] on div at bounding box center [308, 178] width 617 height 356
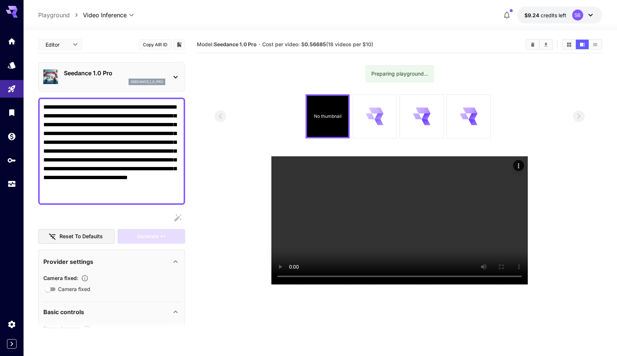
click at [376, 115] on icon at bounding box center [374, 116] width 17 height 17
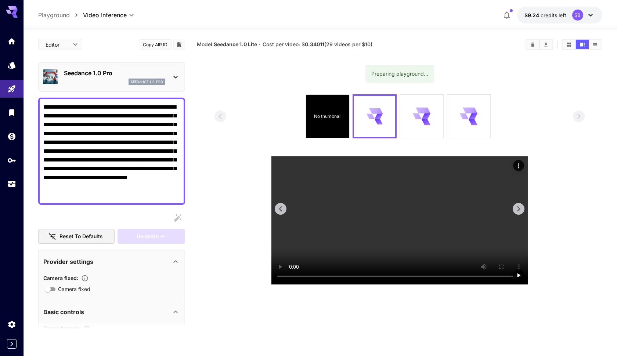
click at [401, 285] on video at bounding box center [399, 220] width 256 height 128
click at [335, 113] on p "No thumbnail" at bounding box center [328, 116] width 28 height 7
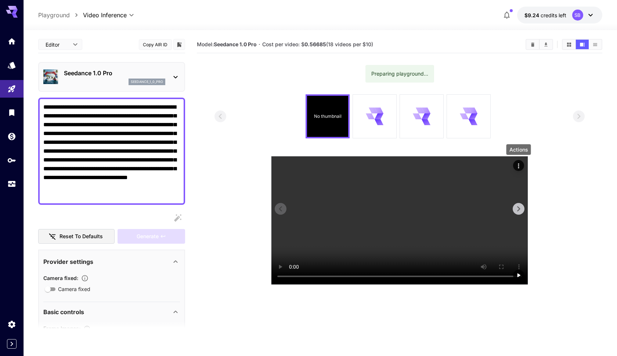
click at [517, 166] on icon "Actions" at bounding box center [518, 165] width 7 height 7
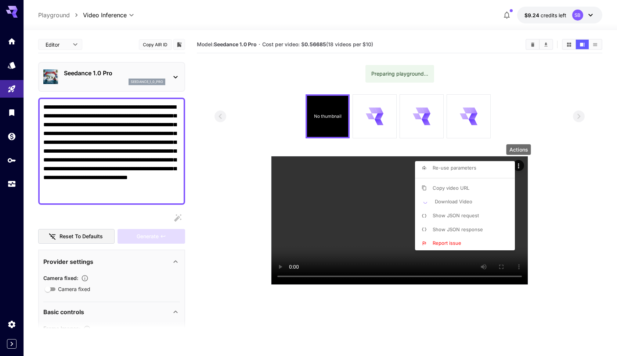
click at [468, 203] on span "Download Video" at bounding box center [453, 202] width 37 height 6
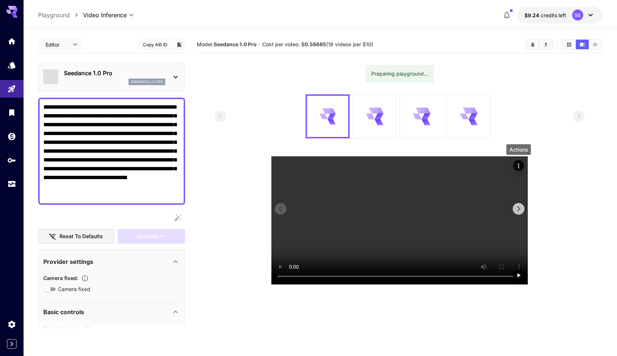
click at [521, 166] on icon "Actions" at bounding box center [518, 165] width 7 height 7
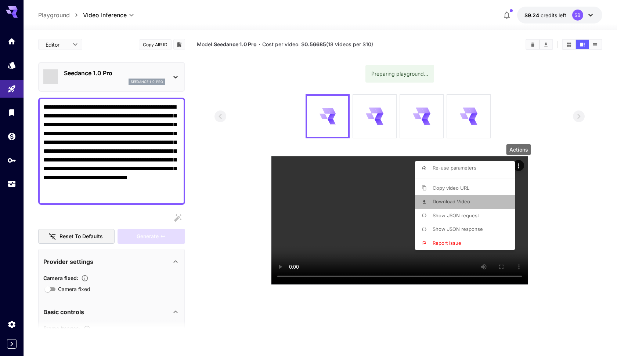
click at [479, 198] on li "Download Video" at bounding box center [467, 202] width 104 height 14
click at [484, 151] on div at bounding box center [308, 178] width 617 height 356
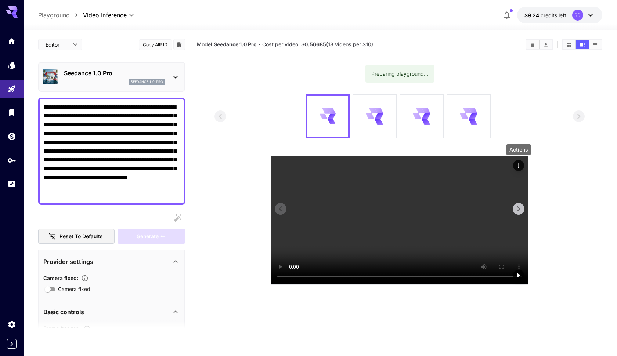
click at [521, 167] on icon "Actions" at bounding box center [518, 165] width 7 height 7
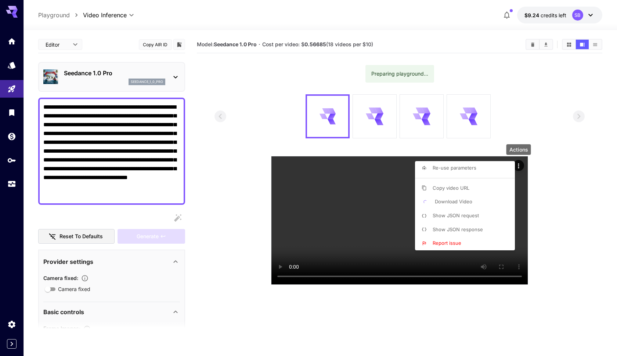
click at [484, 196] on li "Download Video" at bounding box center [467, 202] width 104 height 14
click at [457, 143] on div at bounding box center [308, 178] width 617 height 356
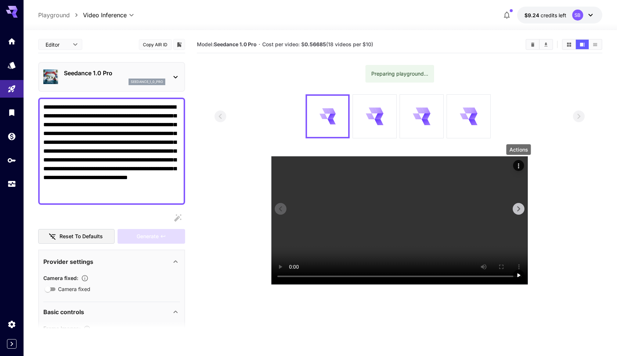
click at [518, 165] on icon "Actions" at bounding box center [518, 165] width 7 height 7
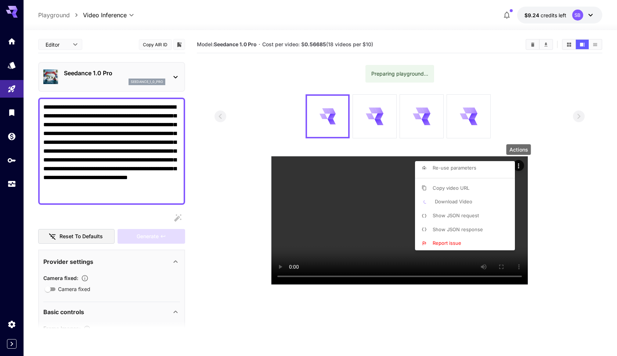
click at [136, 186] on div at bounding box center [308, 178] width 617 height 356
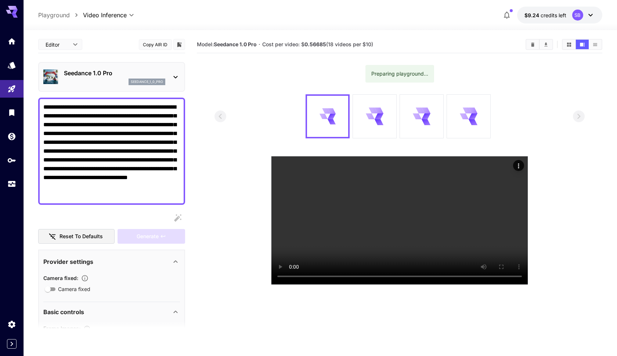
drag, startPoint x: 132, startPoint y: 158, endPoint x: 145, endPoint y: 169, distance: 16.2
click at [145, 169] on textarea "**********" at bounding box center [111, 151] width 137 height 97
click at [145, 175] on textarea "**********" at bounding box center [111, 151] width 137 height 97
click at [518, 166] on icon "Actions" at bounding box center [518, 165] width 1 height 5
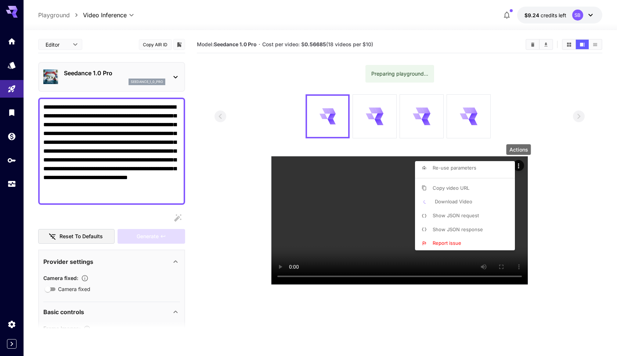
click at [479, 201] on li "Download Video" at bounding box center [467, 202] width 104 height 14
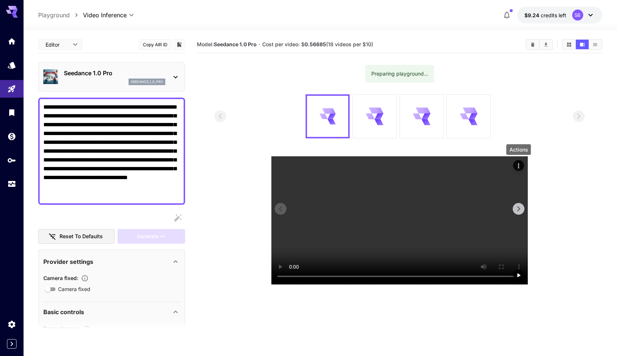
click at [518, 167] on icon "Actions" at bounding box center [518, 165] width 7 height 7
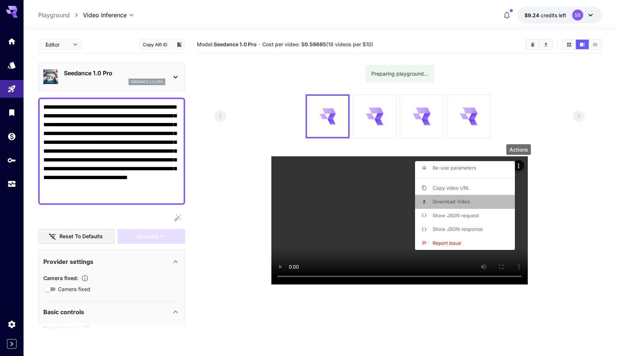
click at [467, 200] on span "Download Video" at bounding box center [450, 202] width 37 height 6
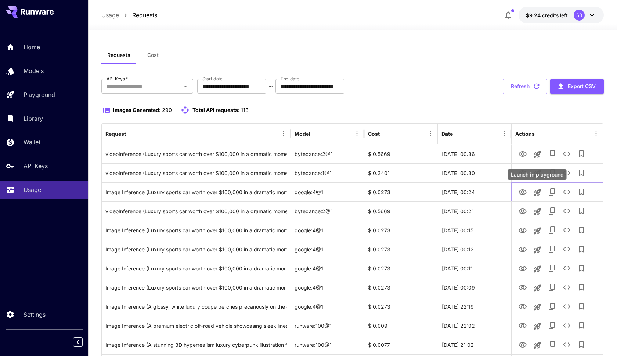
click at [533, 196] on icon "Launch in playground" at bounding box center [536, 192] width 7 height 7
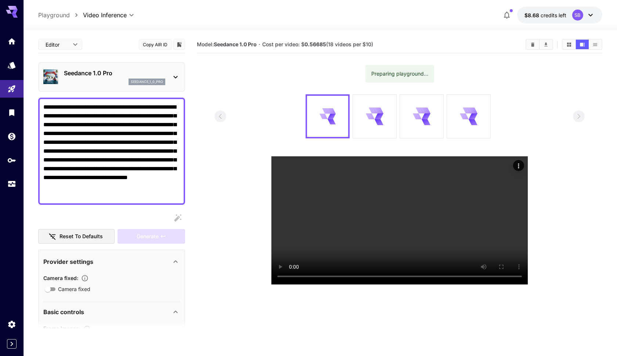
drag, startPoint x: 117, startPoint y: 158, endPoint x: 104, endPoint y: 157, distance: 14.0
click at [104, 157] on textarea "**********" at bounding box center [111, 151] width 137 height 97
click at [147, 159] on textarea "**********" at bounding box center [111, 151] width 137 height 97
type textarea "**********"
click at [519, 165] on icon "Actions" at bounding box center [518, 165] width 7 height 7
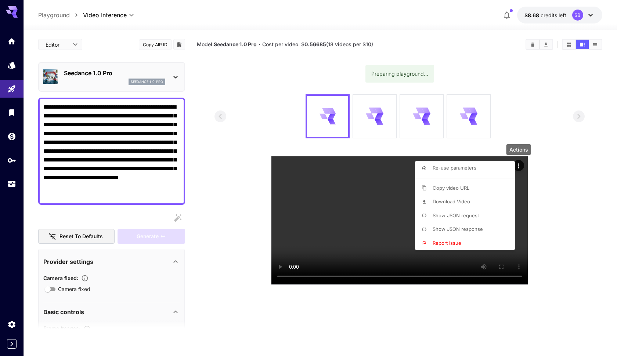
click at [471, 198] on li "Download Video" at bounding box center [467, 202] width 104 height 14
click at [153, 191] on div at bounding box center [308, 178] width 617 height 356
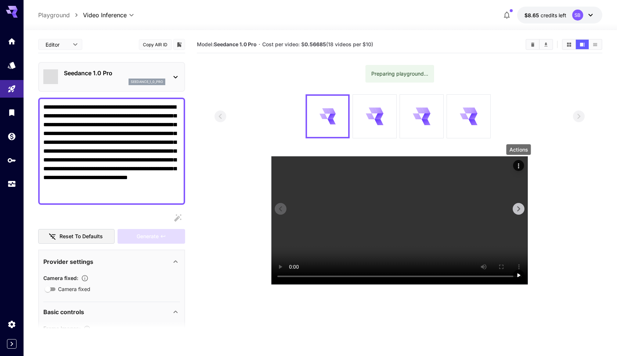
click at [520, 169] on icon "Actions" at bounding box center [518, 165] width 7 height 7
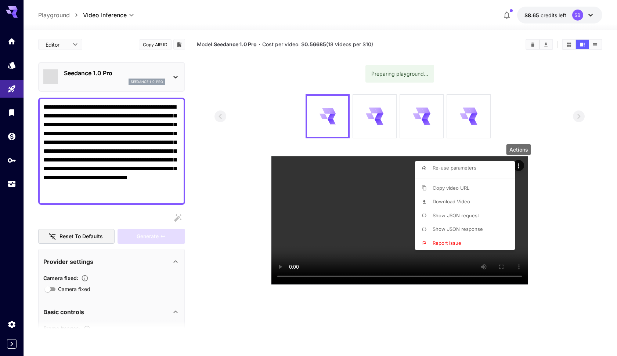
click at [474, 200] on li "Download Video" at bounding box center [467, 202] width 104 height 14
click at [548, 166] on div at bounding box center [308, 178] width 617 height 356
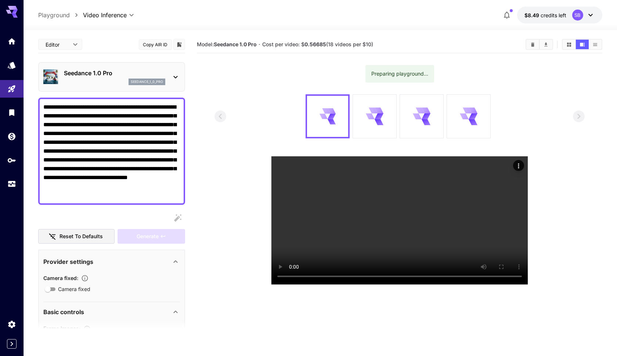
drag, startPoint x: 171, startPoint y: 196, endPoint x: 42, endPoint y: 108, distance: 155.9
click at [42, 108] on div "**********" at bounding box center [111, 151] width 147 height 107
paste textarea "**********"
type textarea "**********"
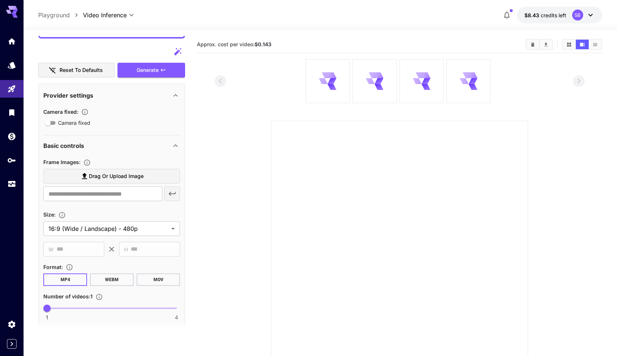
scroll to position [182, 0]
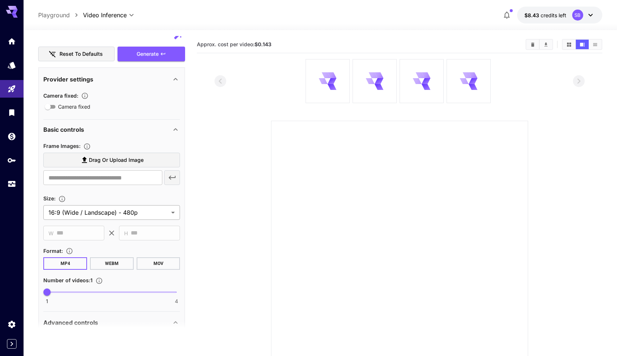
click at [115, 213] on body "**********" at bounding box center [308, 207] width 617 height 414
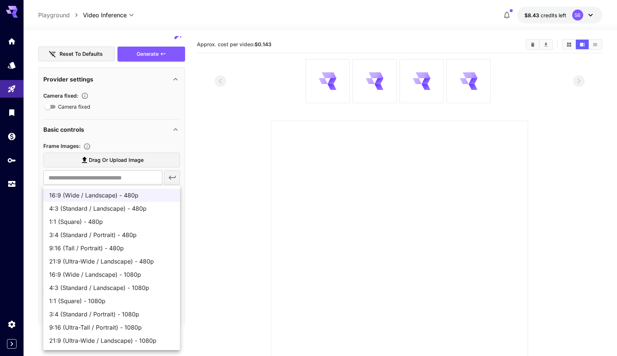
click at [161, 138] on div at bounding box center [308, 178] width 617 height 356
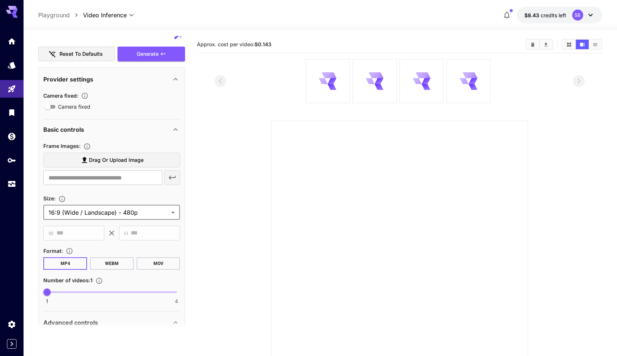
click at [151, 219] on body "**********" at bounding box center [308, 207] width 617 height 414
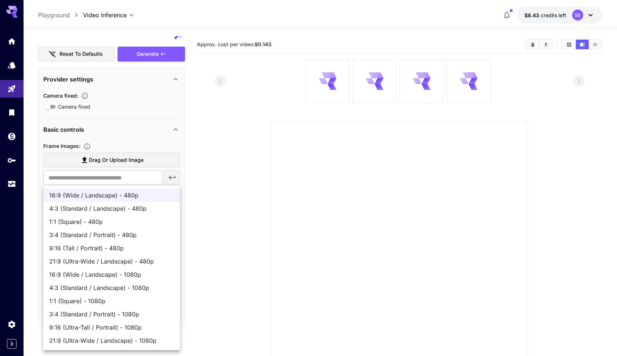
click at [112, 322] on li "9:16 (Ultra-Tall / Portrait) - 1080p" at bounding box center [111, 327] width 137 height 13
type input "**********"
type input "****"
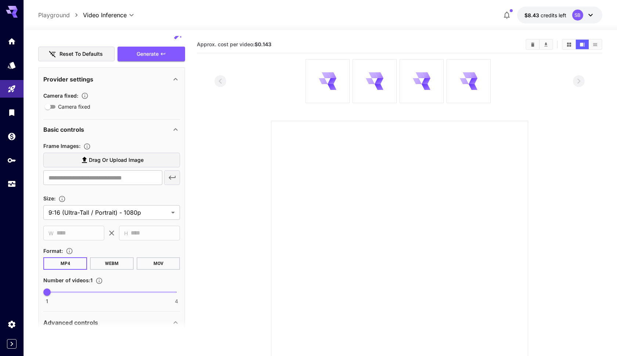
click at [130, 197] on div "Size :" at bounding box center [111, 198] width 137 height 9
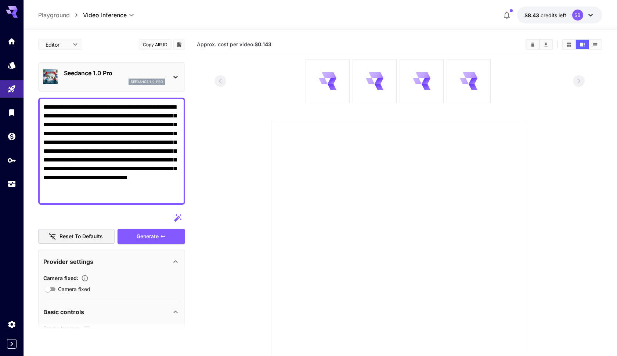
scroll to position [0, 0]
click at [146, 235] on div "Generate" at bounding box center [151, 236] width 68 height 15
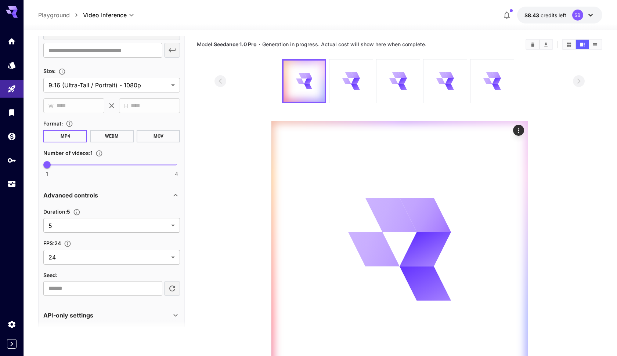
scroll to position [74, 0]
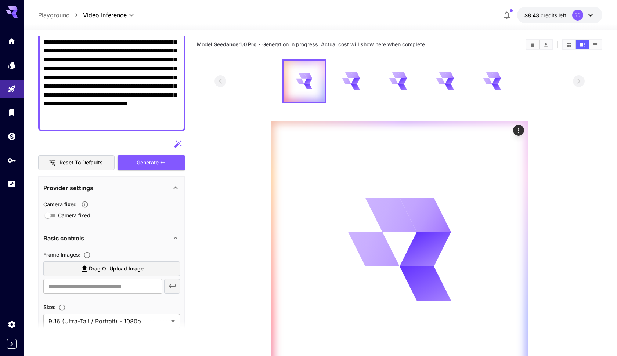
click at [121, 268] on span "Drag or upload image" at bounding box center [116, 268] width 55 height 9
click at [0, 0] on input "Drag or upload image" at bounding box center [0, 0] width 0 height 0
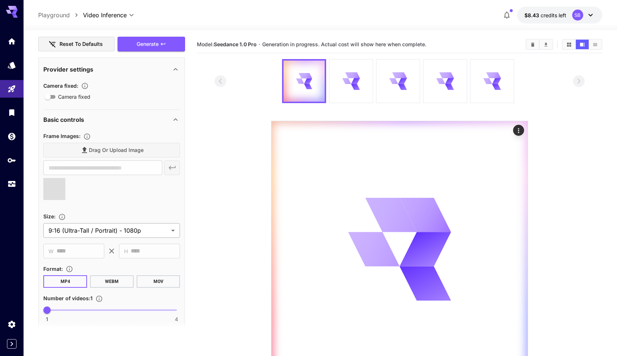
scroll to position [242, 0]
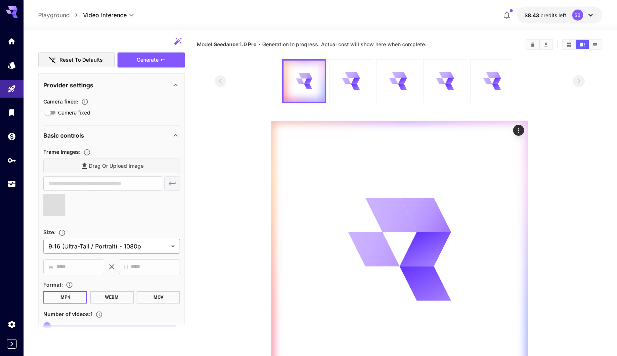
type input "**********"
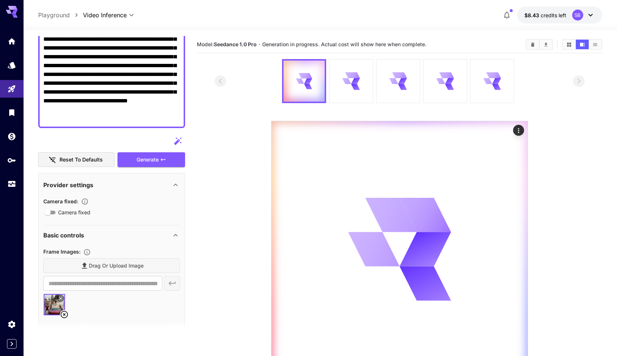
scroll to position [77, 0]
click at [155, 162] on div "Generate" at bounding box center [151, 159] width 68 height 15
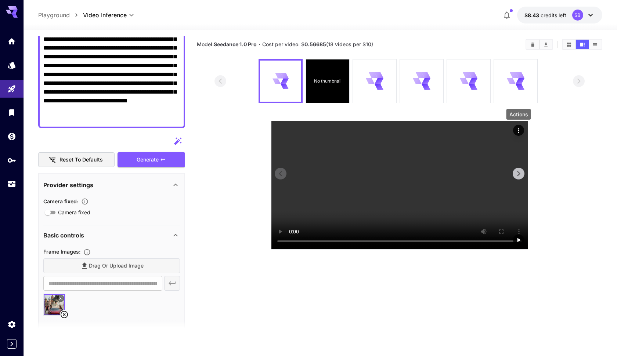
click at [517, 131] on icon "Actions" at bounding box center [518, 130] width 7 height 7
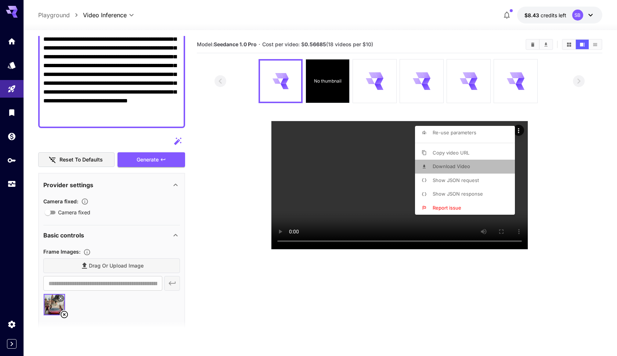
click at [471, 167] on li "Download Video" at bounding box center [467, 167] width 104 height 14
click at [449, 49] on div at bounding box center [308, 178] width 617 height 356
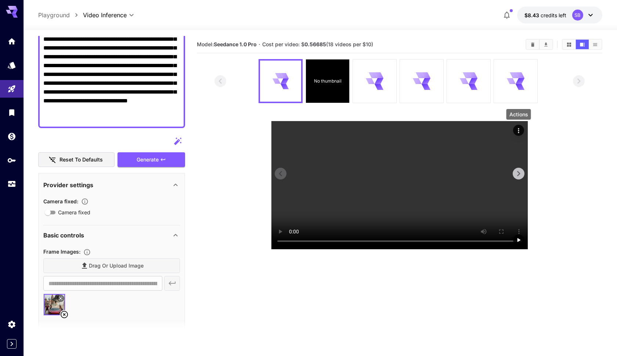
click at [519, 133] on icon "Actions" at bounding box center [518, 130] width 7 height 7
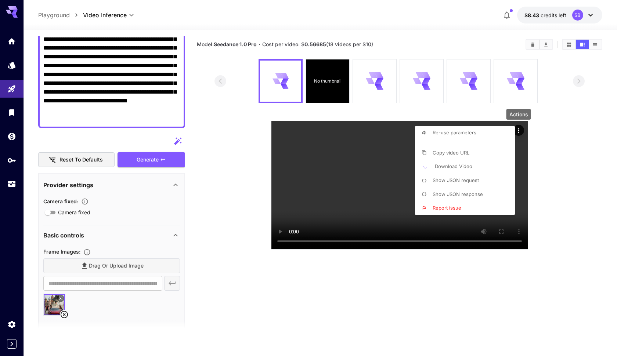
click at [561, 149] on div at bounding box center [308, 178] width 617 height 356
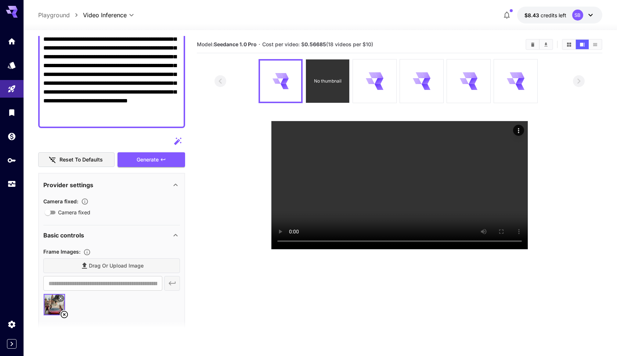
click at [336, 73] on div "No thumbnail" at bounding box center [327, 80] width 43 height 43
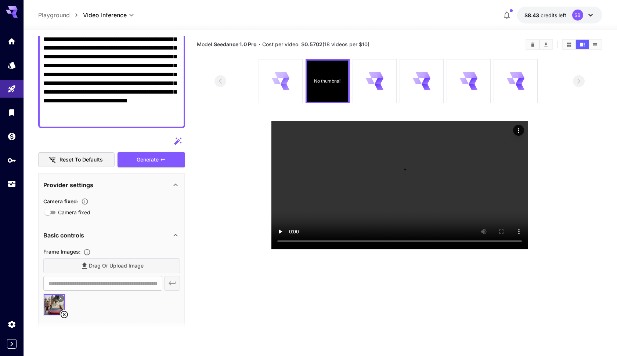
click at [293, 70] on div at bounding box center [280, 80] width 43 height 43
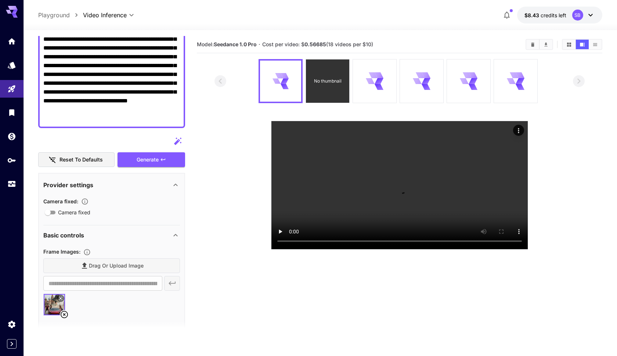
click at [330, 72] on div "No thumbnail" at bounding box center [327, 80] width 43 height 43
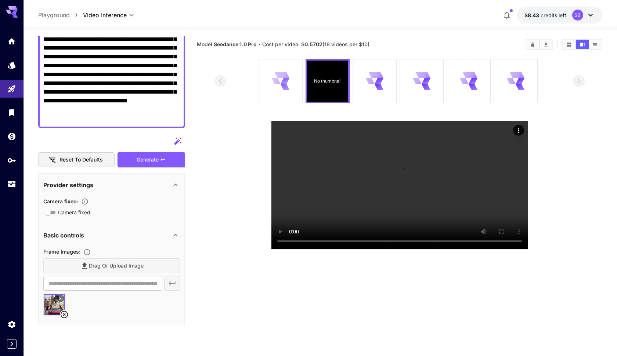
click at [293, 71] on div at bounding box center [280, 80] width 43 height 43
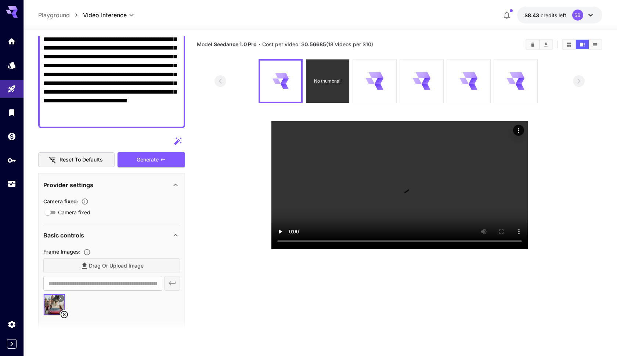
click at [325, 69] on div "No thumbnail" at bounding box center [327, 80] width 43 height 43
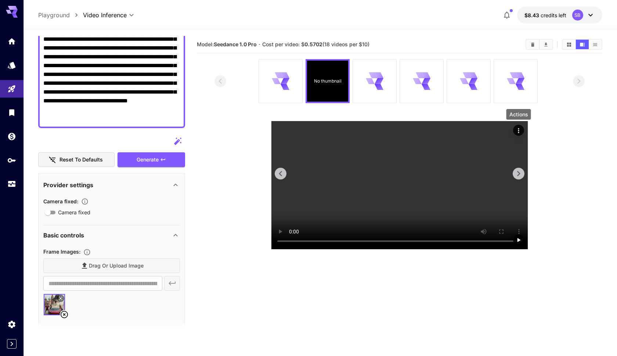
click at [518, 133] on icon "Actions" at bounding box center [518, 130] width 1 height 5
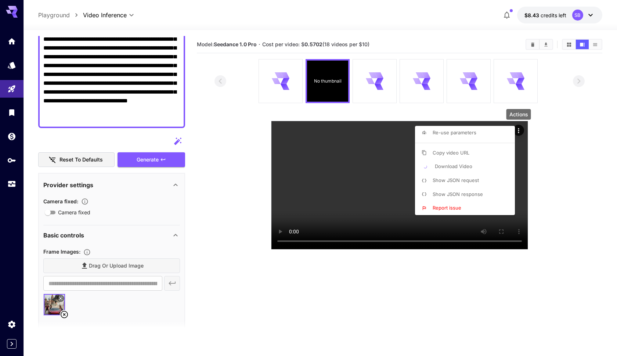
click at [294, 75] on div at bounding box center [308, 178] width 617 height 356
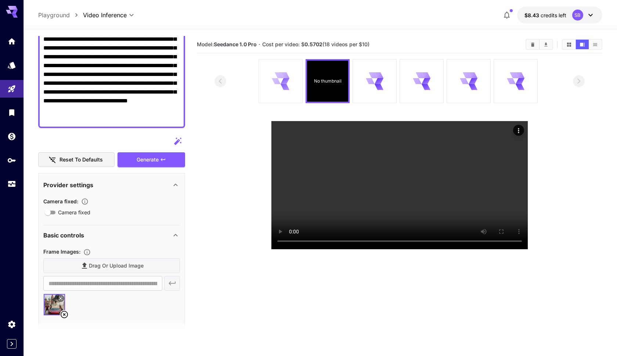
click at [289, 70] on div at bounding box center [280, 80] width 43 height 43
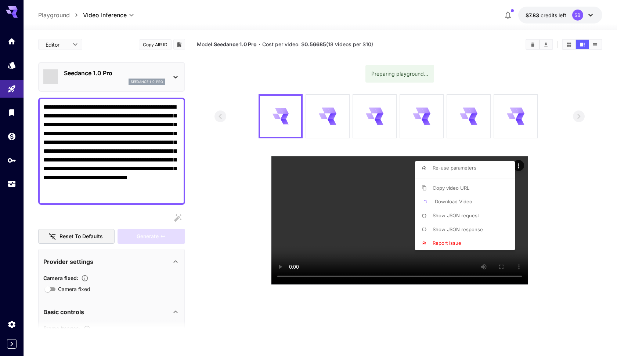
click at [435, 148] on div at bounding box center [308, 178] width 617 height 356
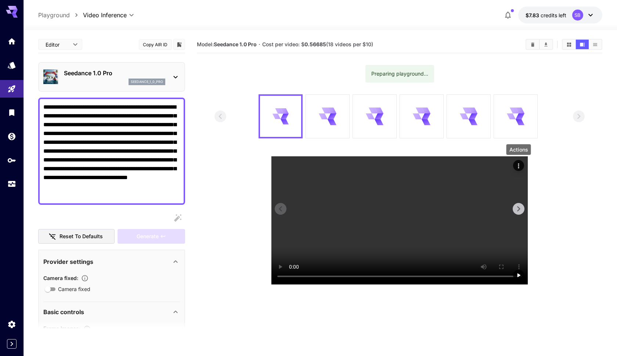
click at [517, 167] on icon "Actions" at bounding box center [518, 165] width 7 height 7
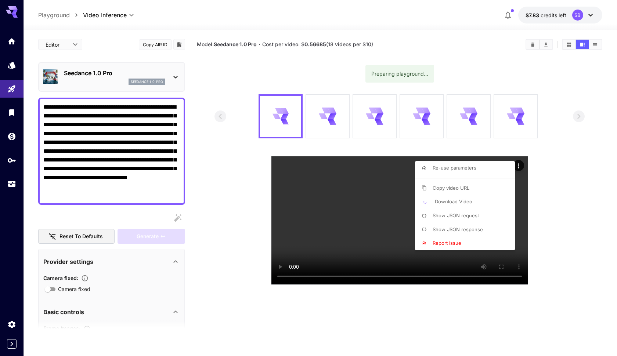
click at [368, 147] on div at bounding box center [308, 178] width 617 height 356
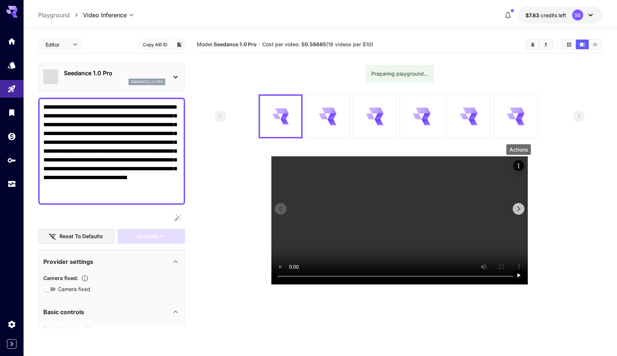
click at [517, 166] on icon "Actions" at bounding box center [518, 165] width 7 height 7
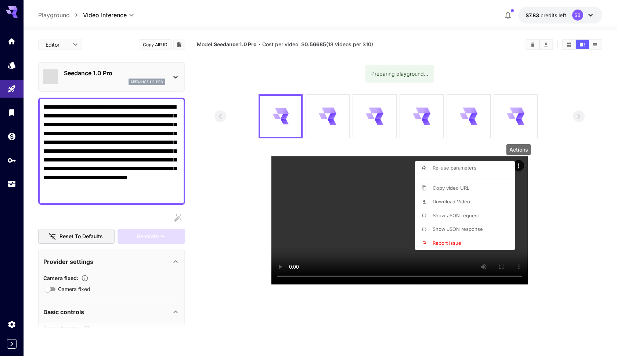
click at [469, 202] on span "Download Video" at bounding box center [450, 202] width 37 height 6
click at [449, 200] on span "Download Video" at bounding box center [453, 202] width 37 height 6
click at [380, 148] on div at bounding box center [308, 178] width 617 height 356
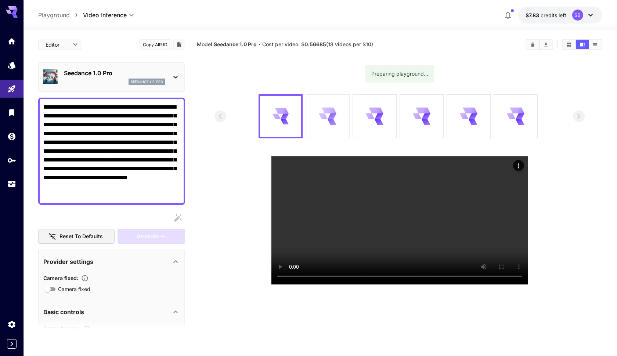
click at [324, 114] on icon at bounding box center [327, 116] width 17 height 17
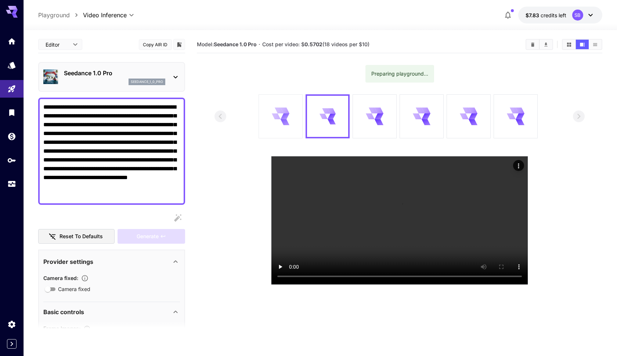
click at [294, 111] on div at bounding box center [280, 116] width 43 height 43
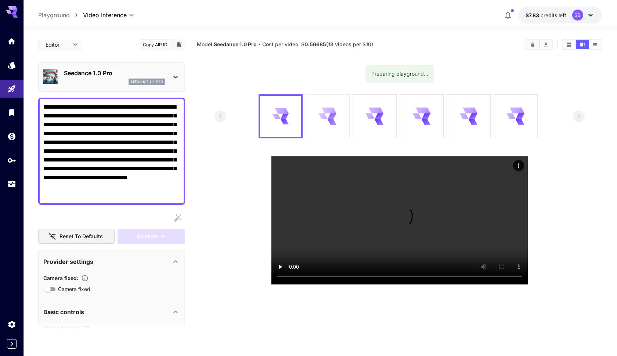
click at [280, 115] on icon at bounding box center [276, 117] width 8 height 6
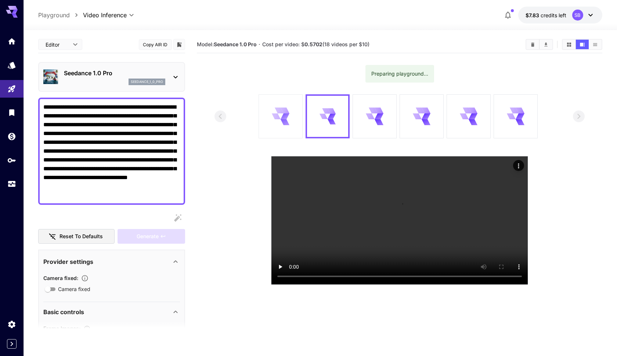
click at [291, 113] on div at bounding box center [280, 116] width 43 height 43
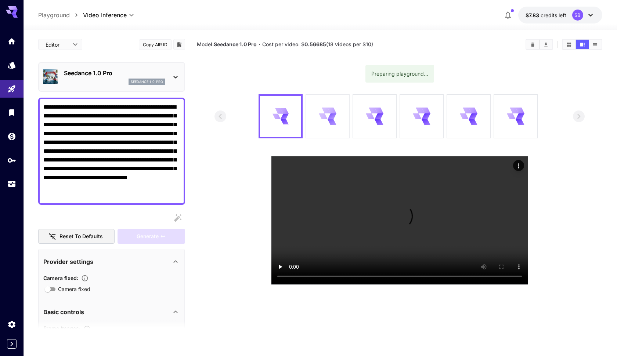
click at [280, 119] on icon at bounding box center [276, 117] width 8 height 6
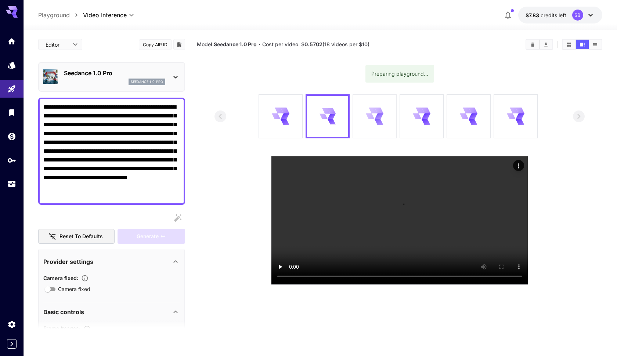
click at [369, 126] on div at bounding box center [374, 116] width 43 height 43
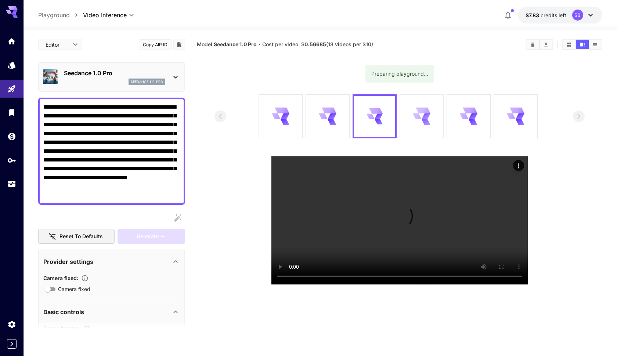
click at [411, 114] on div at bounding box center [421, 116] width 43 height 43
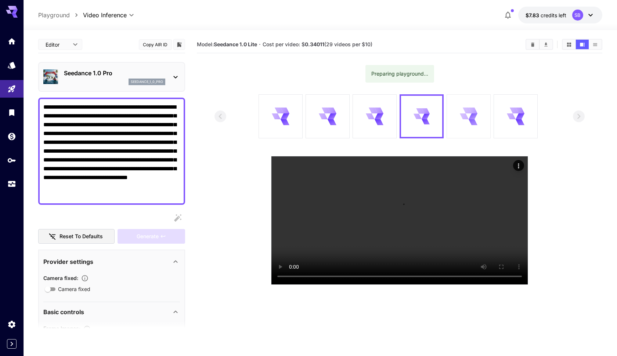
click at [459, 126] on div at bounding box center [468, 116] width 43 height 43
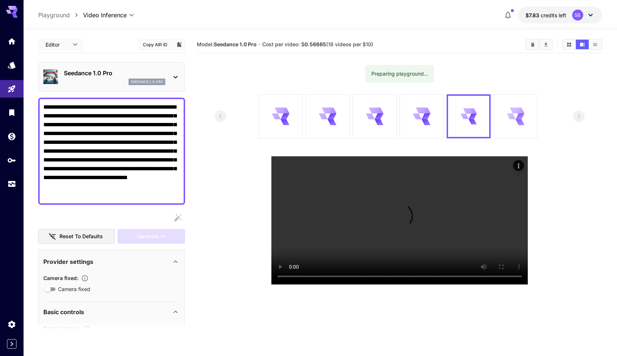
click at [503, 127] on div at bounding box center [515, 116] width 43 height 43
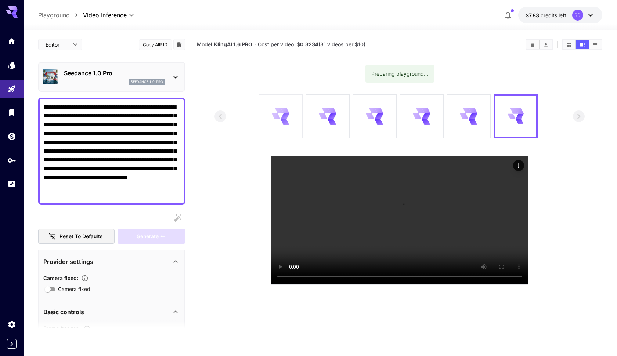
click at [292, 119] on div at bounding box center [280, 116] width 43 height 43
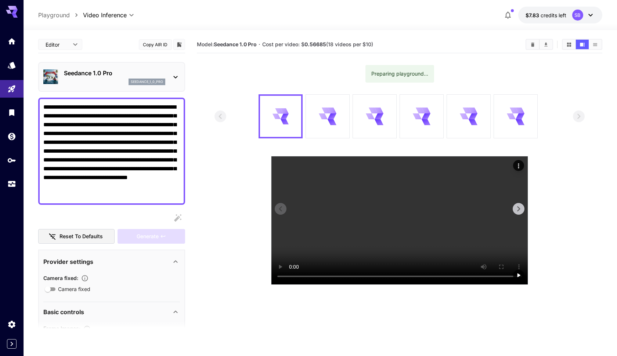
click at [400, 219] on video at bounding box center [399, 220] width 256 height 128
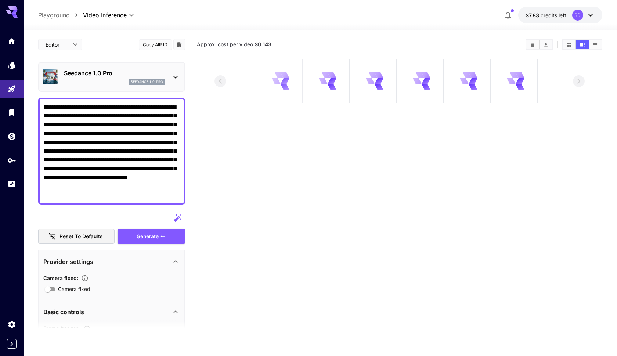
click at [287, 76] on icon at bounding box center [284, 75] width 9 height 6
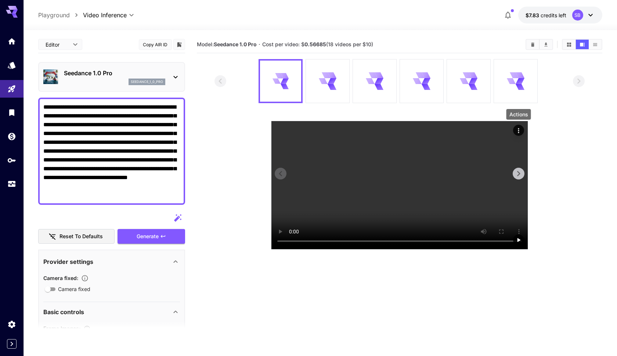
click at [519, 130] on icon "Actions" at bounding box center [518, 130] width 7 height 7
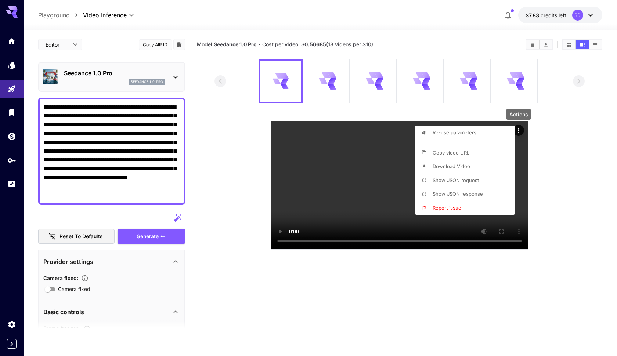
click at [461, 169] on span "Download Video" at bounding box center [450, 166] width 37 height 6
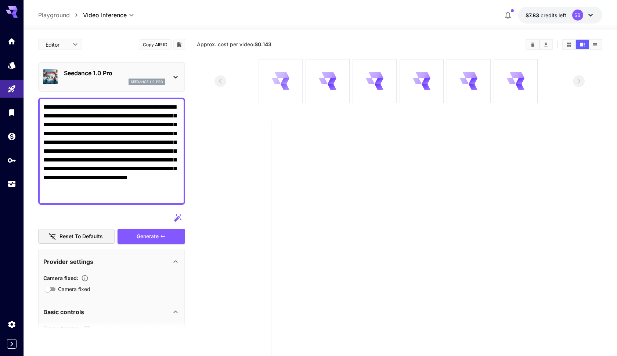
click at [278, 80] on icon at bounding box center [276, 81] width 9 height 6
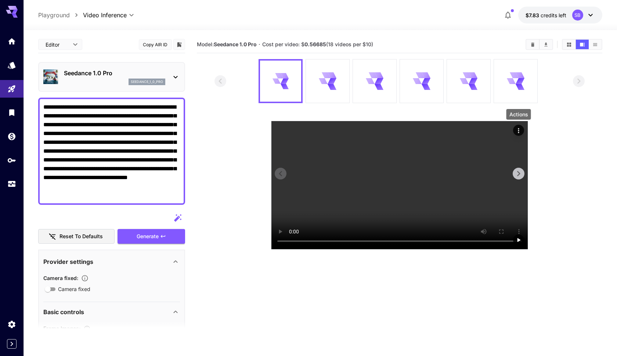
click at [519, 133] on icon "Actions" at bounding box center [518, 130] width 7 height 7
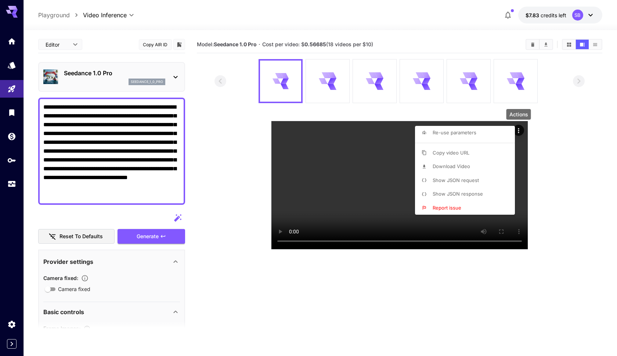
click at [472, 170] on li "Download Video" at bounding box center [467, 167] width 104 height 14
click at [331, 80] on div at bounding box center [308, 178] width 617 height 356
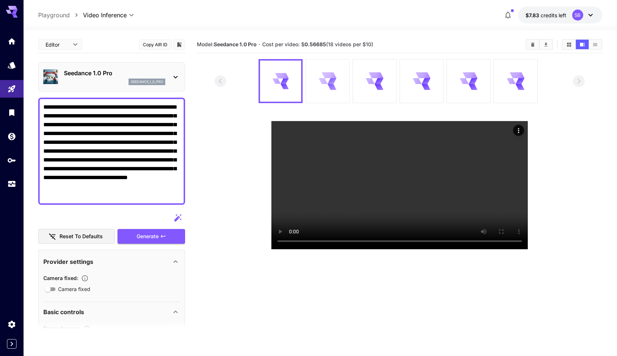
click at [342, 83] on div at bounding box center [327, 80] width 43 height 43
click at [283, 82] on icon at bounding box center [284, 81] width 9 height 6
click at [280, 83] on icon at bounding box center [276, 82] width 8 height 6
click at [588, 16] on icon at bounding box center [590, 15] width 9 height 9
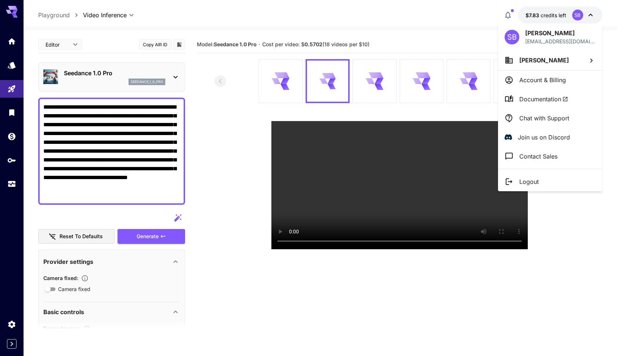
click at [473, 40] on div at bounding box center [308, 178] width 617 height 356
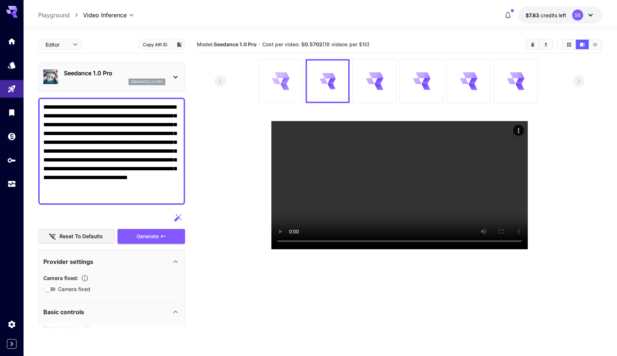
click at [289, 82] on icon at bounding box center [280, 80] width 17 height 17
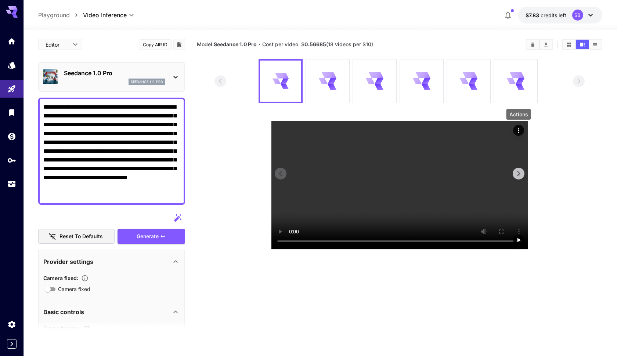
click at [519, 133] on icon "Actions" at bounding box center [518, 130] width 7 height 7
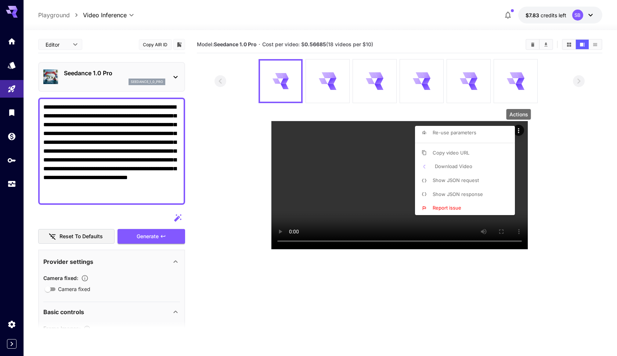
click at [461, 167] on span "Download Video" at bounding box center [453, 166] width 37 height 6
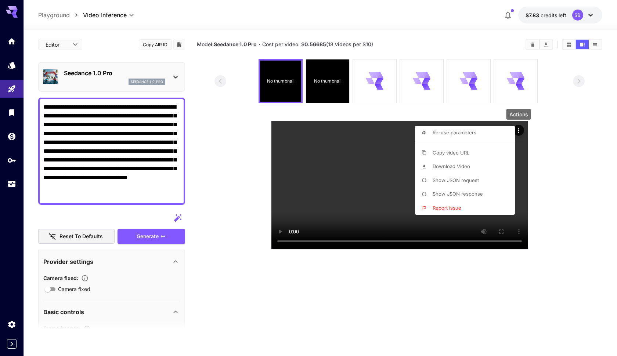
click at [546, 128] on div at bounding box center [308, 178] width 617 height 356
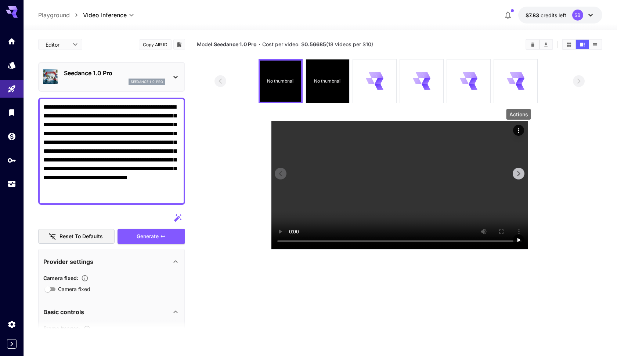
click at [517, 130] on icon "Actions" at bounding box center [518, 130] width 7 height 7
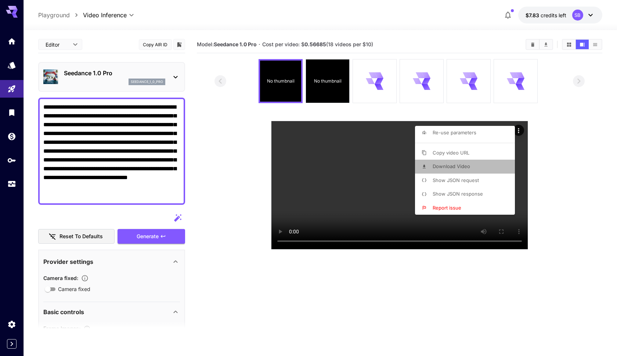
click at [459, 166] on span "Download Video" at bounding box center [450, 166] width 37 height 6
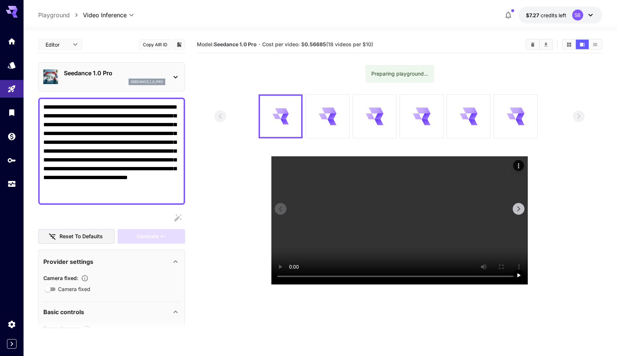
click at [517, 167] on icon "Actions" at bounding box center [518, 165] width 7 height 7
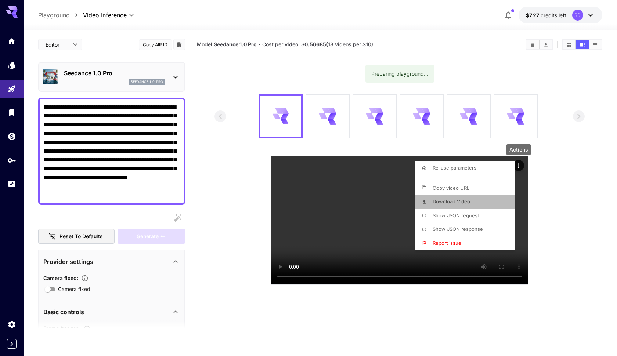
click at [464, 200] on span "Download Video" at bounding box center [450, 202] width 37 height 6
click at [413, 147] on div at bounding box center [308, 178] width 617 height 356
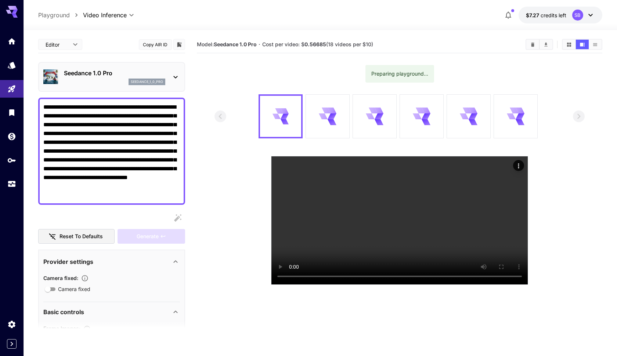
click at [587, 16] on icon at bounding box center [590, 15] width 9 height 9
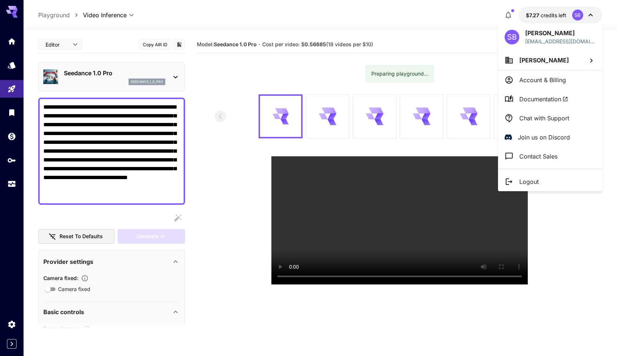
click at [17, 185] on div at bounding box center [308, 178] width 617 height 356
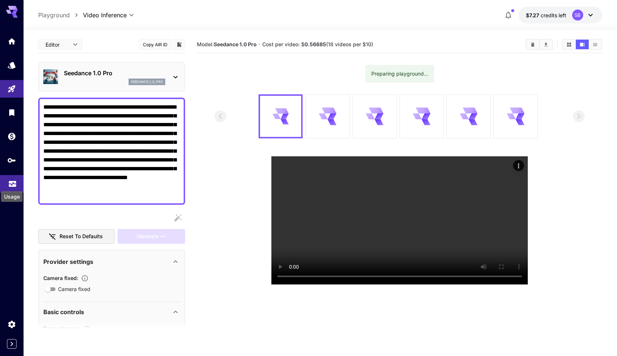
click at [12, 184] on icon "Usage" at bounding box center [12, 183] width 7 height 4
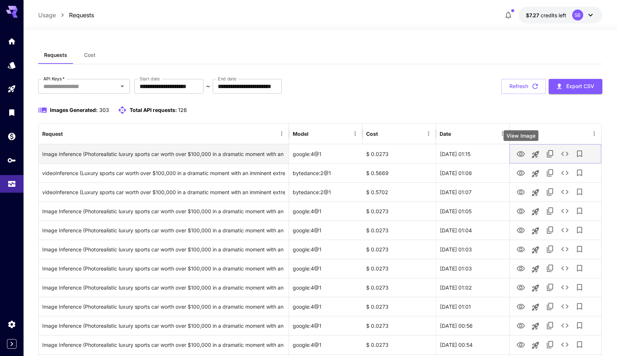
click at [519, 151] on icon "View Image" at bounding box center [520, 154] width 9 height 9
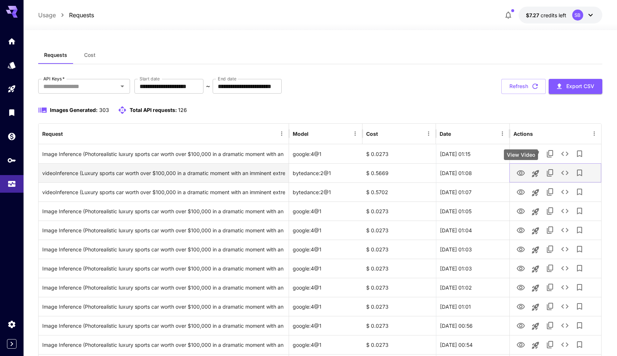
click at [523, 171] on icon "View Video" at bounding box center [521, 173] width 8 height 6
click at [536, 173] on icon "Launch in playground" at bounding box center [535, 173] width 7 height 7
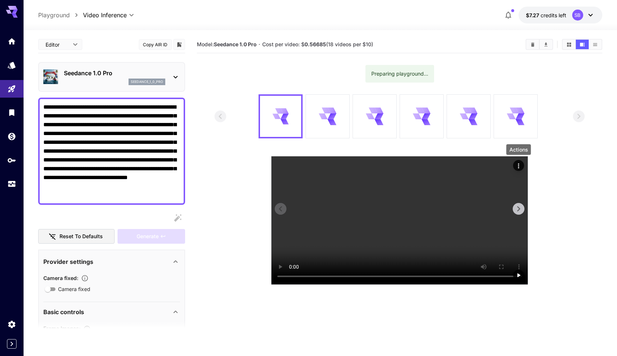
click at [519, 168] on icon "Actions" at bounding box center [518, 165] width 7 height 7
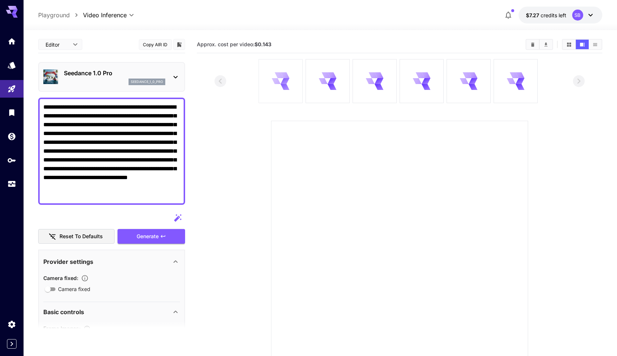
click at [288, 72] on div at bounding box center [280, 80] width 43 height 43
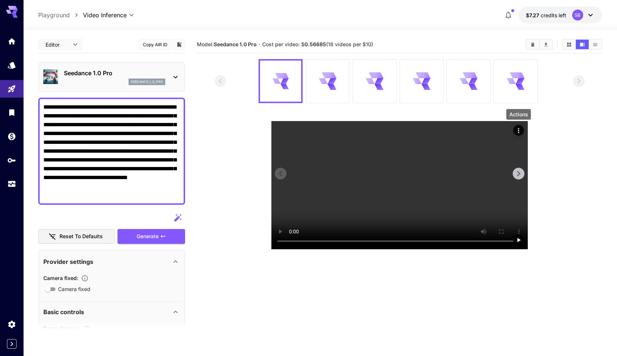
click at [518, 129] on icon "Actions" at bounding box center [518, 130] width 1 height 5
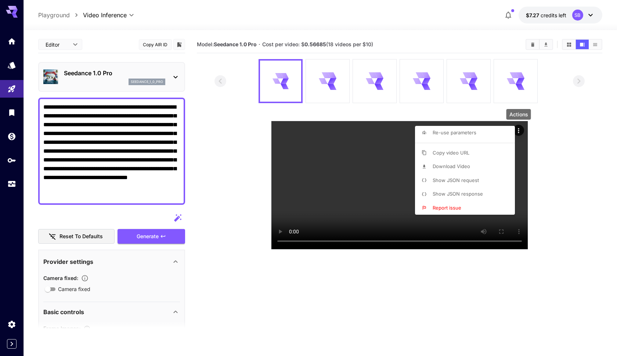
click at [469, 163] on span "Download Video" at bounding box center [450, 166] width 37 height 6
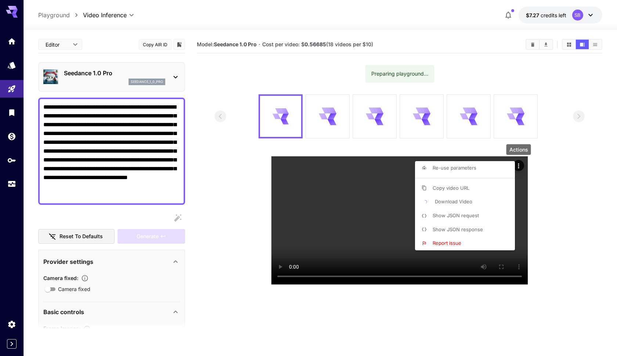
click at [362, 148] on div at bounding box center [308, 178] width 617 height 356
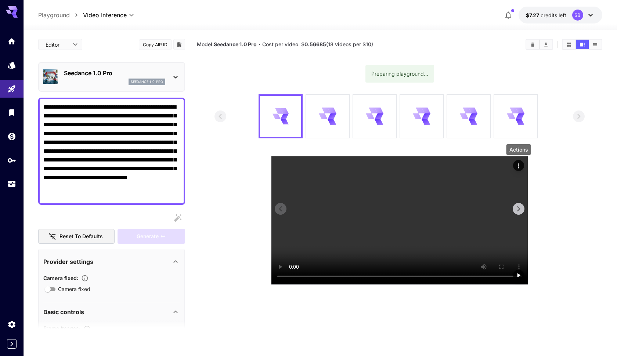
click at [517, 167] on icon "Actions" at bounding box center [518, 165] width 7 height 7
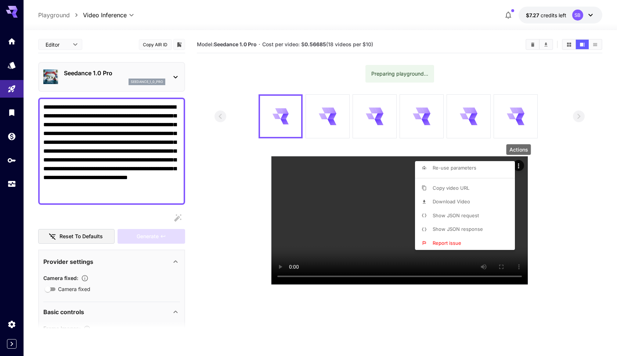
click at [466, 201] on span "Download Video" at bounding box center [450, 202] width 37 height 6
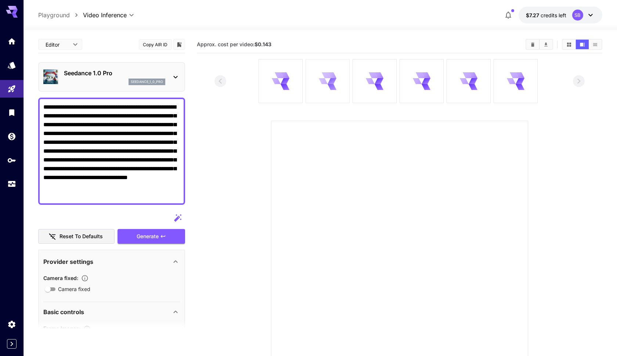
click at [289, 82] on icon at bounding box center [284, 81] width 9 height 6
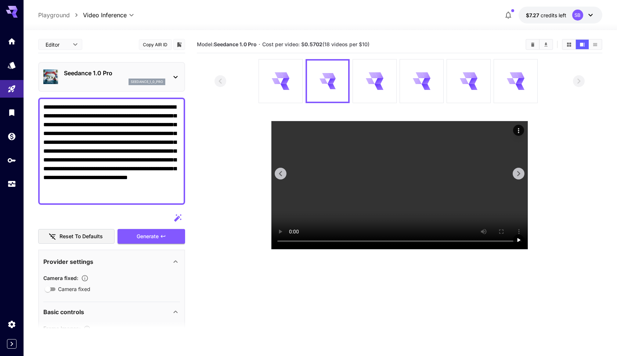
click at [389, 169] on video at bounding box center [399, 185] width 256 height 128
click at [516, 131] on icon "Actions" at bounding box center [518, 130] width 7 height 7
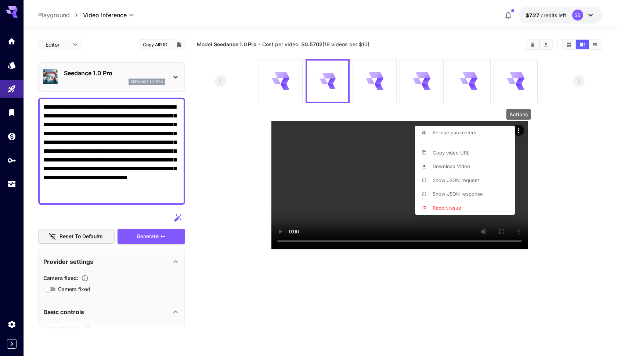
click at [469, 166] on span "Download Video" at bounding box center [450, 166] width 37 height 6
click at [419, 114] on div at bounding box center [308, 178] width 617 height 356
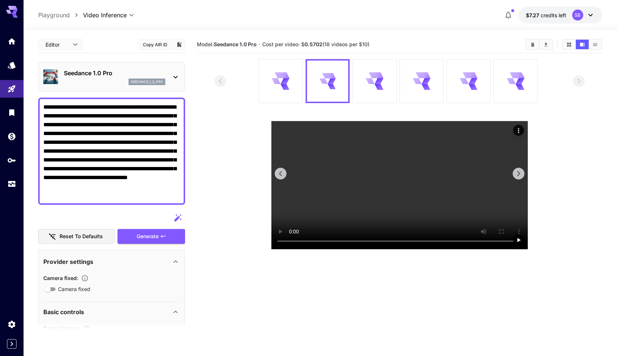
click at [515, 127] on icon "Actions" at bounding box center [518, 130] width 7 height 7
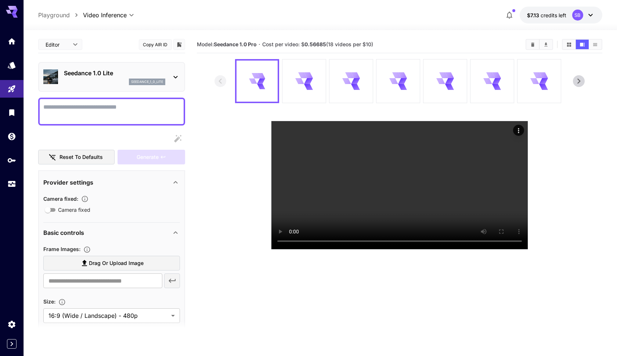
click at [553, 193] on section at bounding box center [399, 154] width 370 height 191
click at [519, 132] on icon "Actions" at bounding box center [518, 130] width 7 height 7
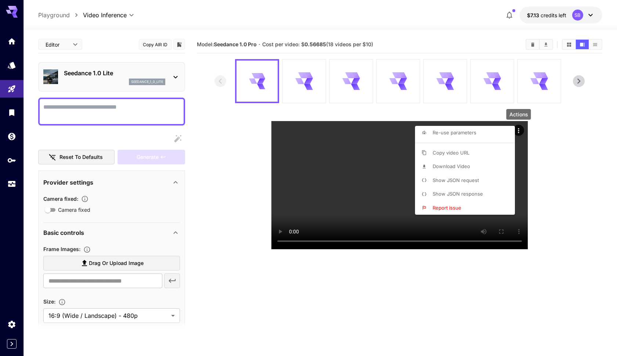
click at [456, 167] on span "Download Video" at bounding box center [450, 166] width 37 height 6
click at [376, 163] on div at bounding box center [308, 178] width 617 height 356
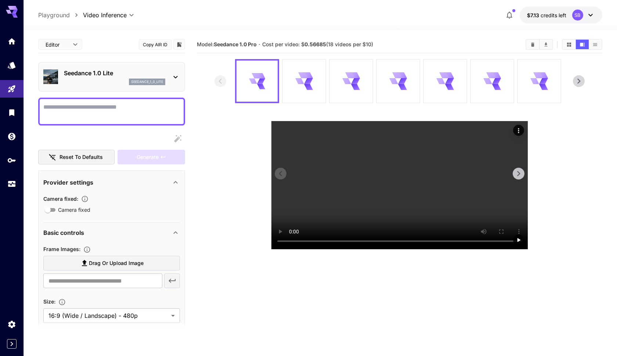
click at [405, 249] on video at bounding box center [399, 185] width 256 height 128
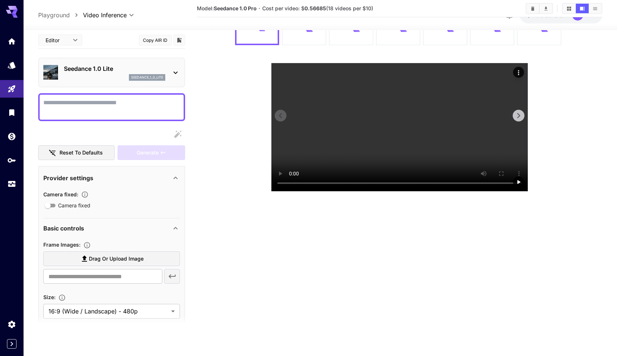
scroll to position [113, 0]
click at [401, 191] on video at bounding box center [399, 127] width 256 height 128
click at [414, 191] on video at bounding box center [399, 127] width 256 height 128
click at [407, 191] on video at bounding box center [399, 127] width 256 height 128
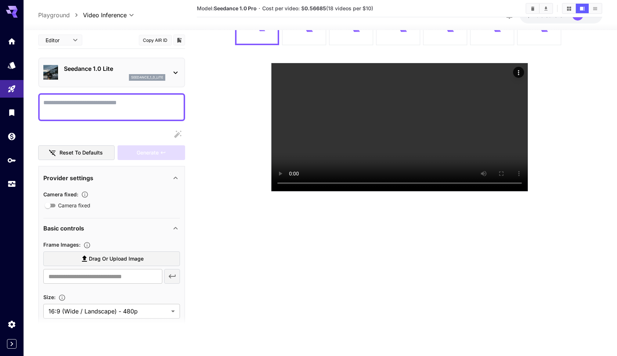
scroll to position [129, 0]
click at [405, 146] on video at bounding box center [399, 127] width 256 height 128
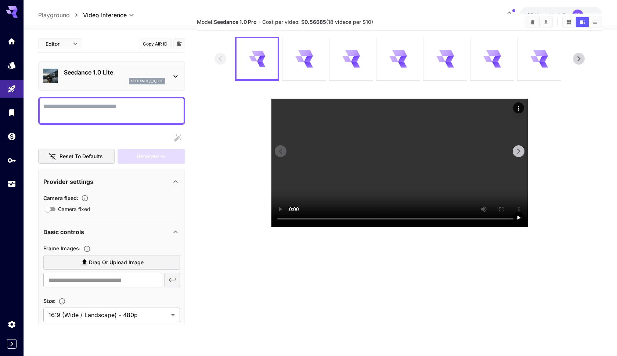
scroll to position [7, 0]
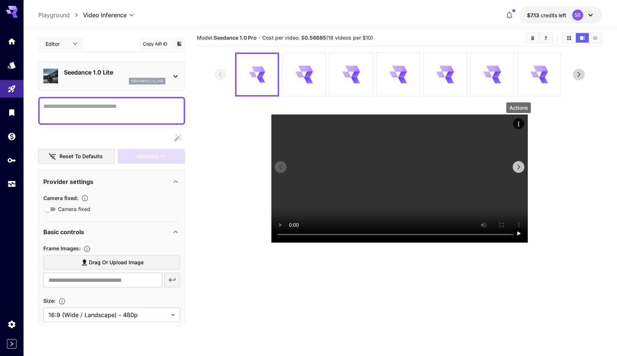
click at [518, 123] on icon "Actions" at bounding box center [518, 123] width 7 height 7
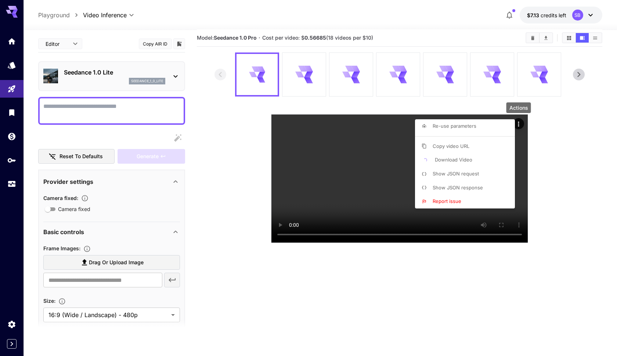
click at [471, 162] on span "Download Video" at bounding box center [453, 160] width 37 height 6
click at [282, 123] on div at bounding box center [308, 178] width 617 height 356
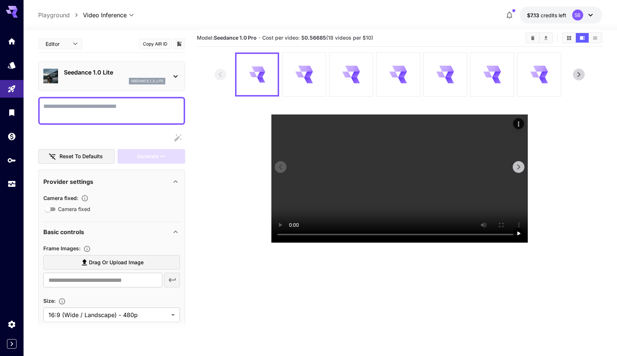
click at [282, 121] on video at bounding box center [399, 179] width 256 height 128
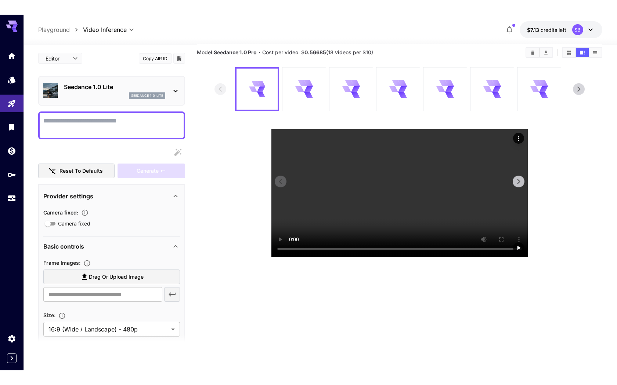
scroll to position [0, 0]
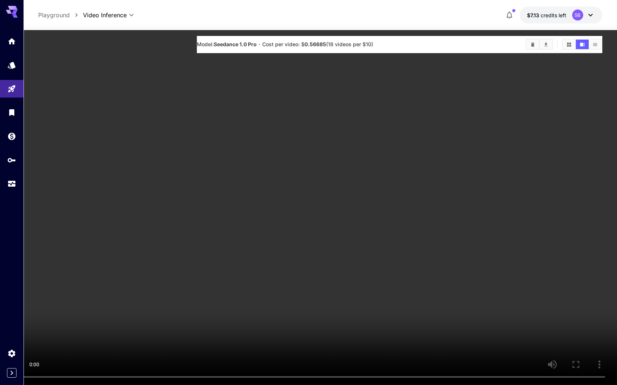
click at [389, 356] on video at bounding box center [308, 192] width 617 height 385
click at [372, 356] on video at bounding box center [308, 192] width 617 height 385
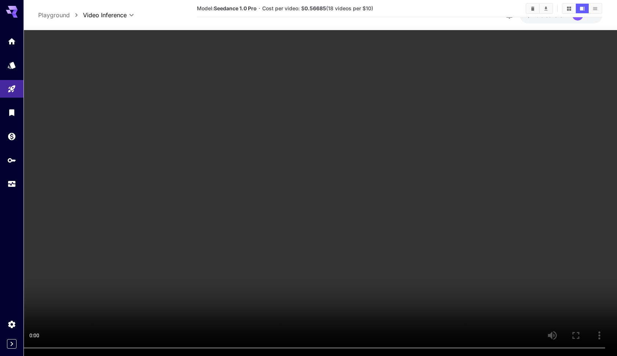
scroll to position [7, 0]
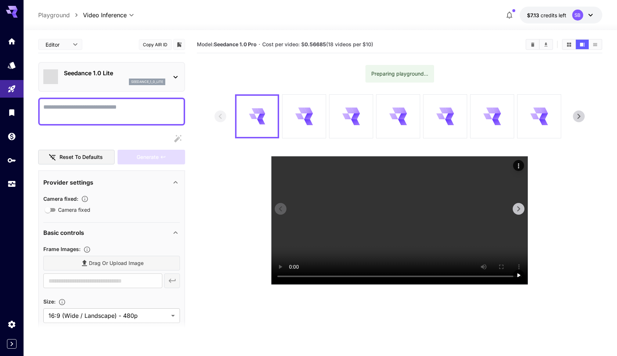
click at [518, 165] on icon "Actions" at bounding box center [518, 165] width 7 height 7
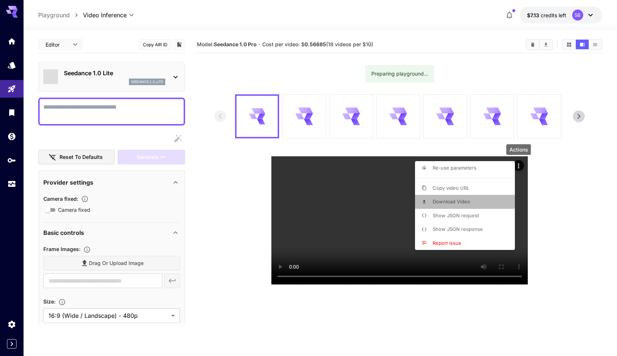
click at [488, 200] on li "Download Video" at bounding box center [467, 202] width 104 height 14
click at [537, 198] on div at bounding box center [308, 178] width 617 height 356
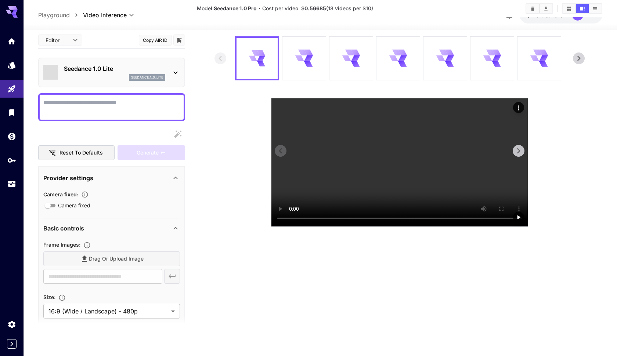
scroll to position [164, 0]
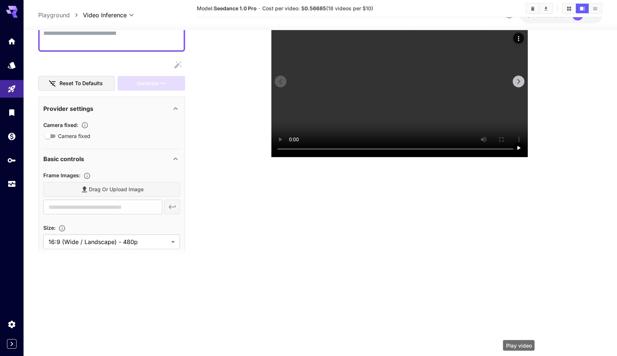
click at [517, 152] on icon "Play video" at bounding box center [518, 147] width 7 height 7
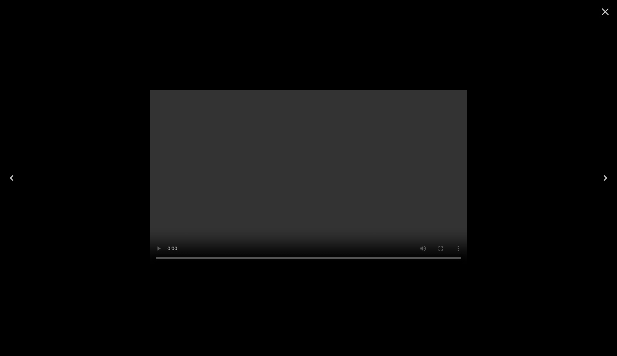
click at [309, 175] on video at bounding box center [308, 178] width 317 height 176
click at [604, 15] on icon "Close" at bounding box center [605, 12] width 12 height 12
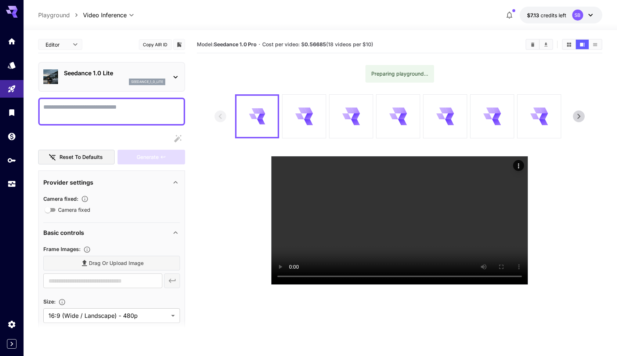
scroll to position [0, 0]
click at [521, 164] on icon "Actions" at bounding box center [518, 165] width 7 height 7
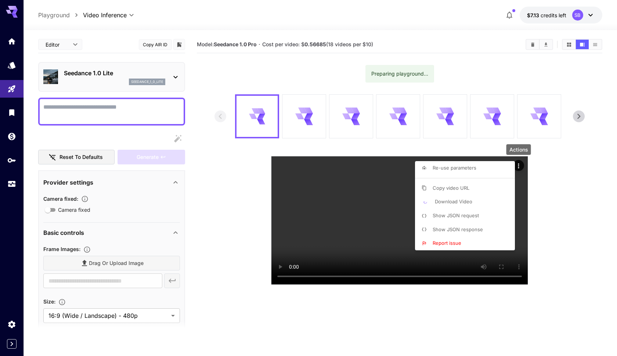
click at [472, 198] on li "Download Video" at bounding box center [467, 202] width 104 height 14
click at [387, 198] on div at bounding box center [308, 178] width 617 height 356
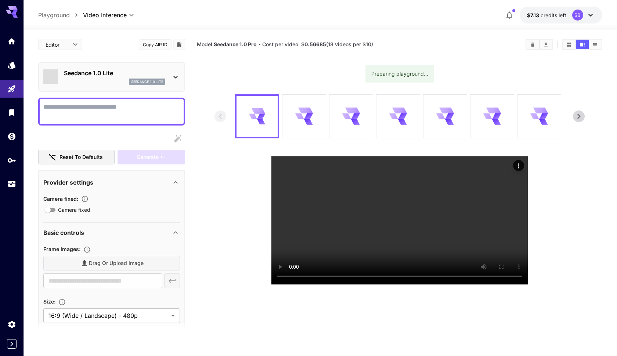
click at [586, 19] on div "SB" at bounding box center [583, 15] width 23 height 11
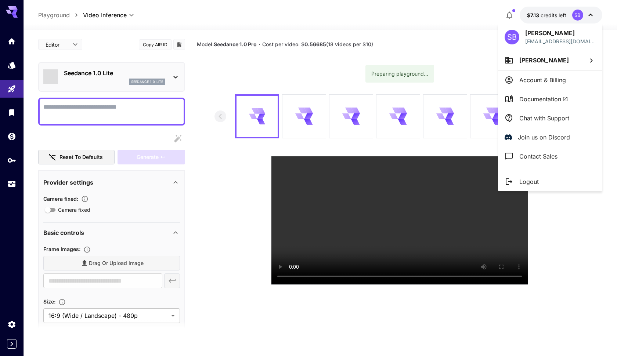
click at [14, 181] on div at bounding box center [308, 178] width 617 height 356
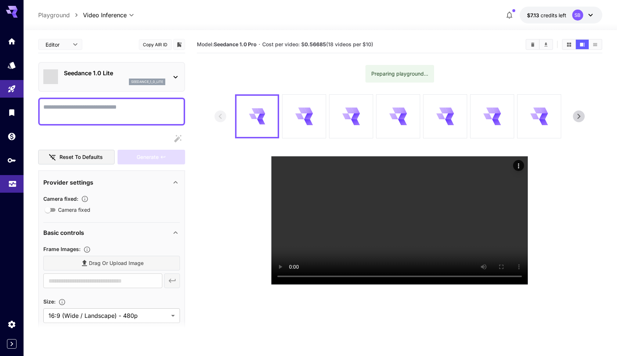
click at [11, 185] on icon "Usage" at bounding box center [12, 181] width 9 height 9
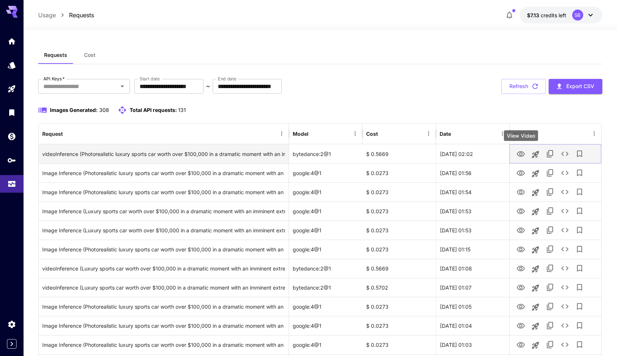
click at [524, 154] on icon "View Video" at bounding box center [521, 154] width 8 height 6
click at [537, 157] on icon "Launch in playground" at bounding box center [535, 154] width 9 height 9
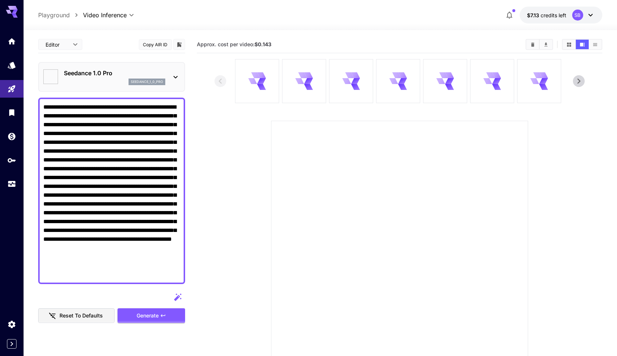
type textarea "**********"
click at [507, 125] on div at bounding box center [399, 249] width 257 height 257
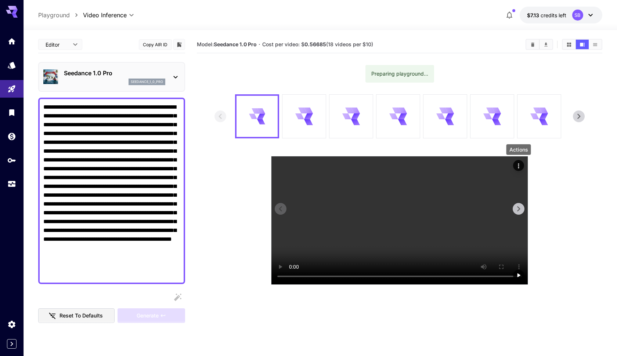
click at [520, 166] on icon "Actions" at bounding box center [518, 165] width 7 height 7
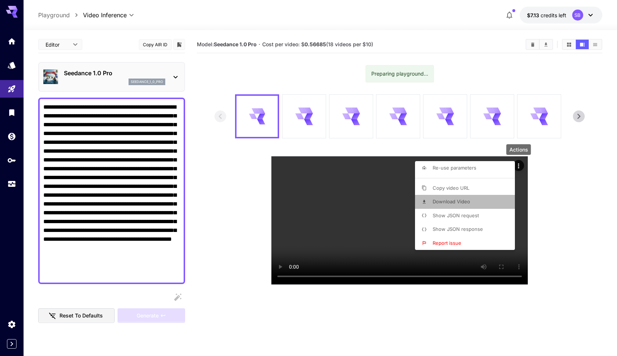
click at [471, 200] on li "Download Video" at bounding box center [467, 202] width 104 height 14
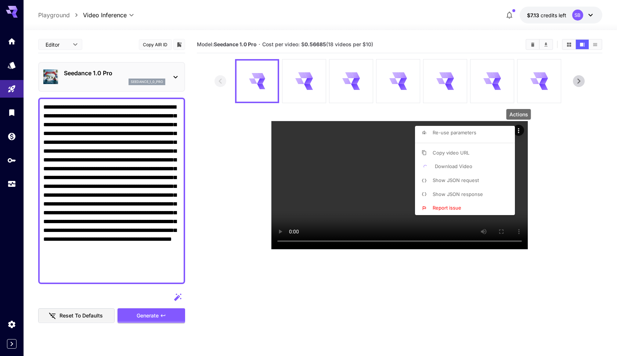
click at [444, 164] on span "Download Video" at bounding box center [453, 166] width 37 height 6
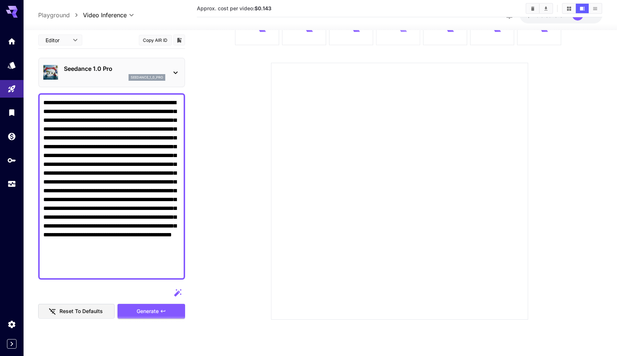
scroll to position [58, 0]
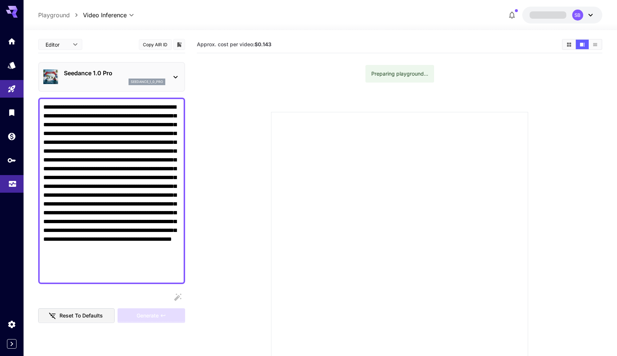
click at [11, 183] on icon "Usage" at bounding box center [12, 181] width 9 height 9
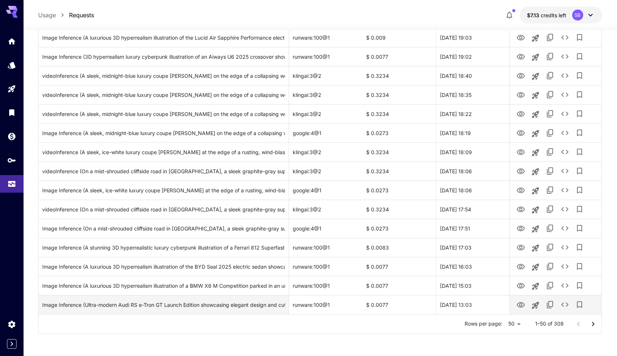
scroll to position [784, 0]
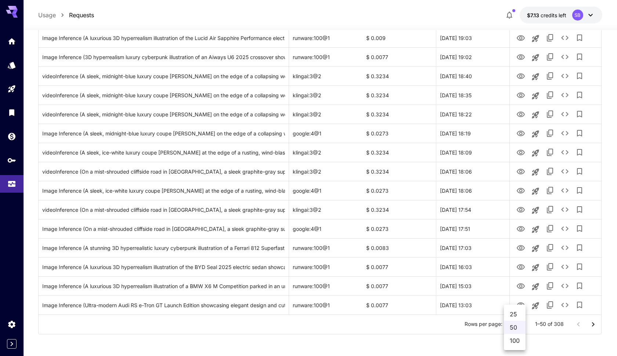
click at [516, 341] on li "100" at bounding box center [515, 340] width 22 height 13
type input "***"
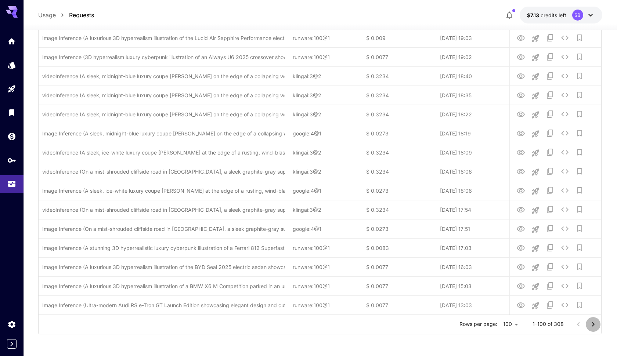
click at [592, 323] on icon "Go to next page" at bounding box center [593, 324] width 3 height 4
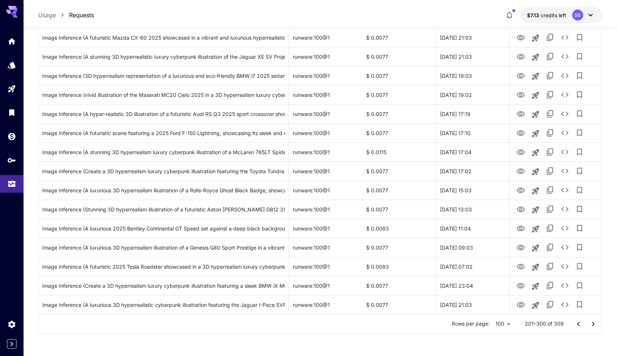
scroll to position [1739, 0]
click at [593, 321] on icon "Go to next page" at bounding box center [592, 324] width 9 height 9
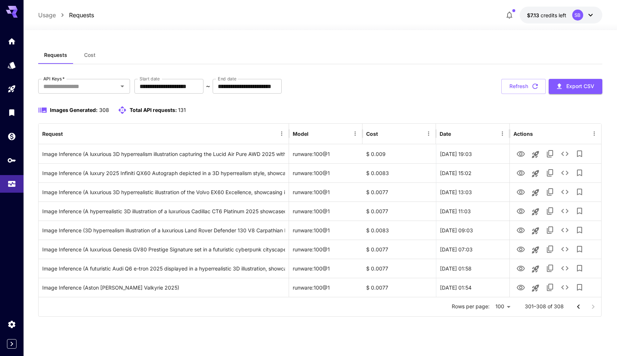
scroll to position [0, 0]
type input "**********"
click at [453, 87] on div "**********" at bounding box center [320, 86] width 564 height 15
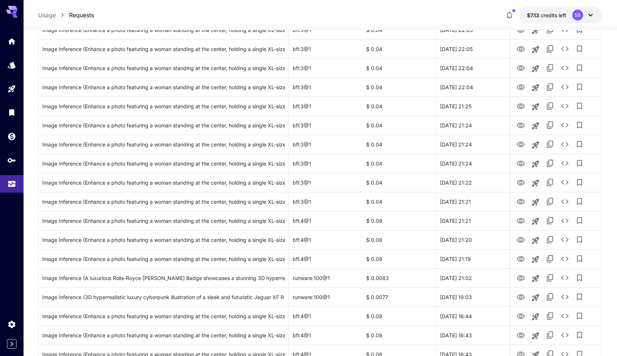
scroll to position [333, 0]
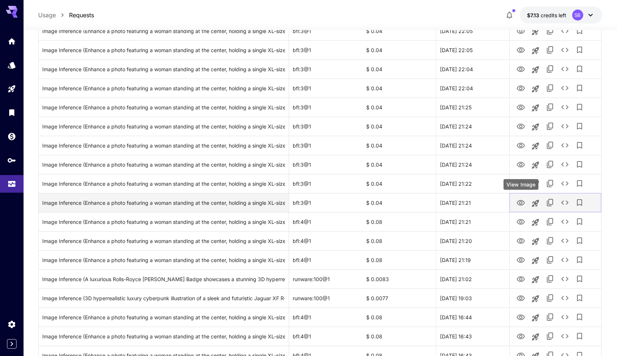
click at [518, 203] on icon "View Image" at bounding box center [521, 203] width 8 height 6
